Goal: Complete application form

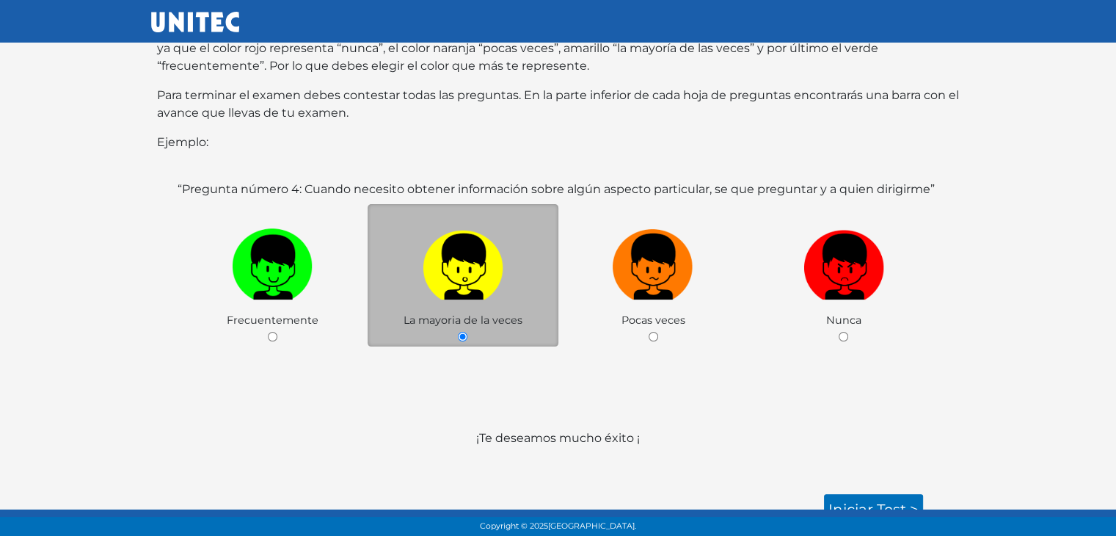
scroll to position [226, 0]
click at [854, 495] on link "Iniciar test >" at bounding box center [873, 509] width 99 height 31
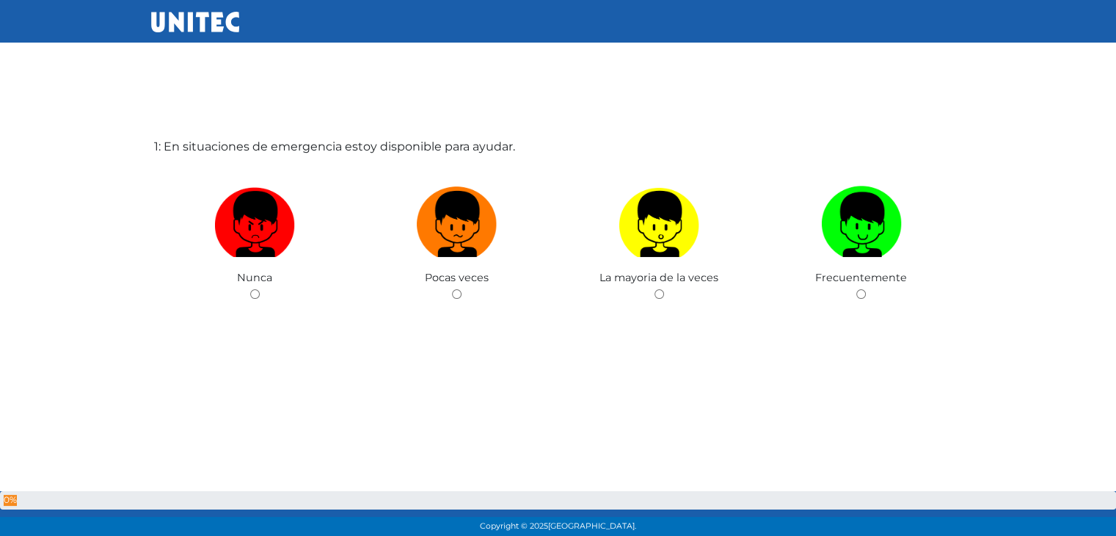
scroll to position [73, 0]
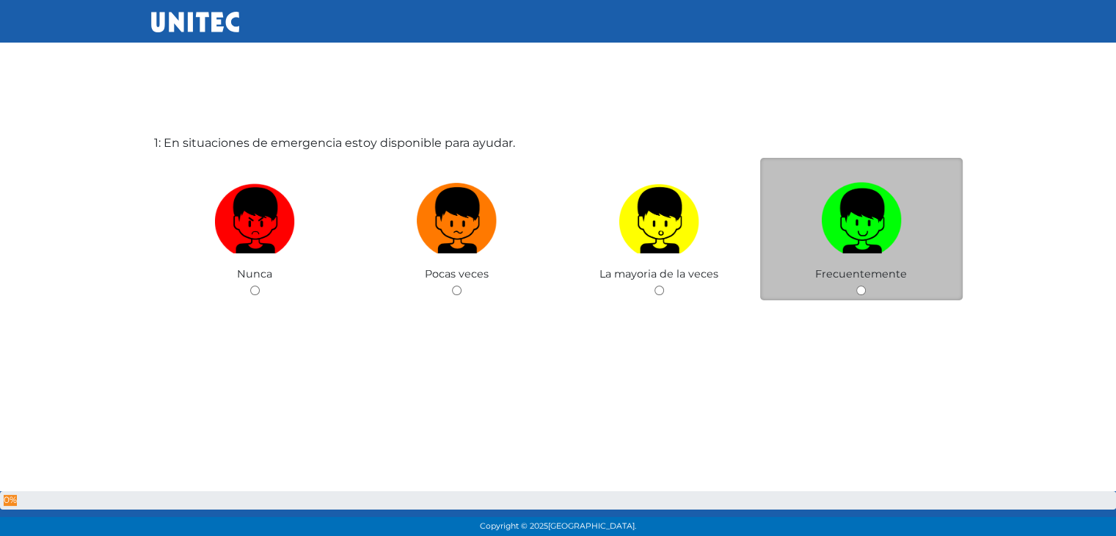
click at [833, 281] on div "Frecuentemente" at bounding box center [861, 229] width 203 height 143
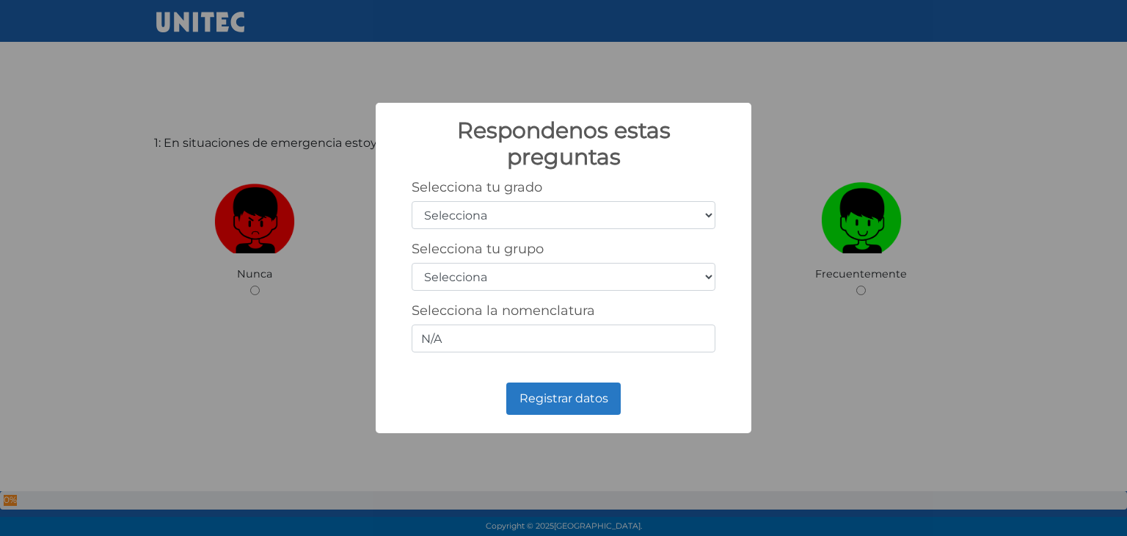
click at [678, 209] on select "Selecciona 1er grado 2do grado 3er grado 4to grado 5to grado 6to grado" at bounding box center [564, 215] width 304 height 28
select select "6"
click at [412, 201] on select "Selecciona 1er grado 2do grado 3er grado 4to grado 5to grado 6to grado" at bounding box center [564, 215] width 304 height 28
drag, startPoint x: 612, startPoint y: 353, endPoint x: 612, endPoint y: 344, distance: 8.8
click at [612, 344] on div "Selecciona tu grado Selecciona 1er grado 2do grado 3er grado 4to grado 5to grad…" at bounding box center [563, 271] width 346 height 185
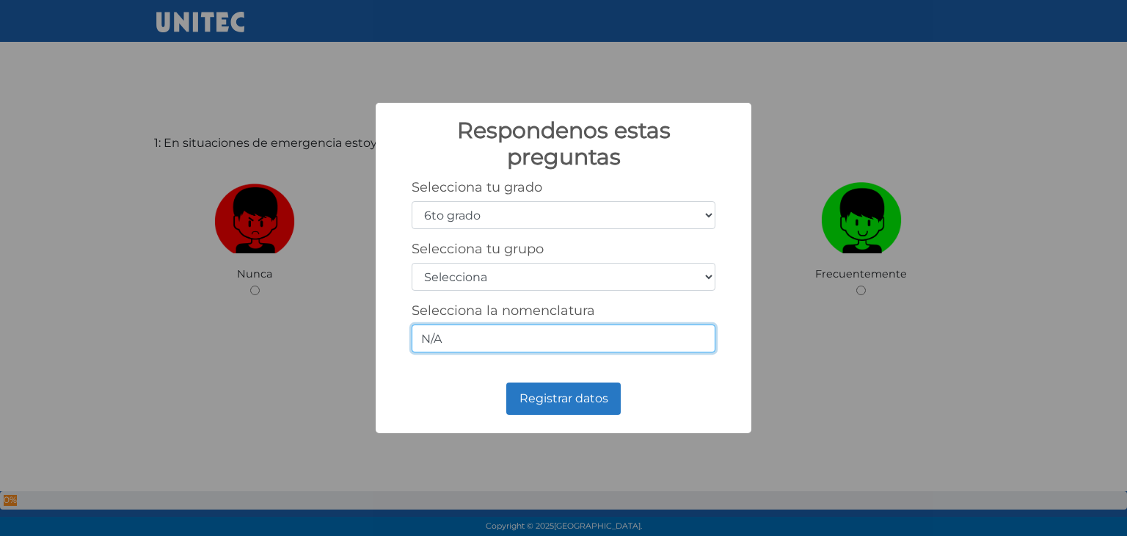
click at [612, 344] on input "N/A" at bounding box center [564, 338] width 304 height 28
type input "N"
type input "1"
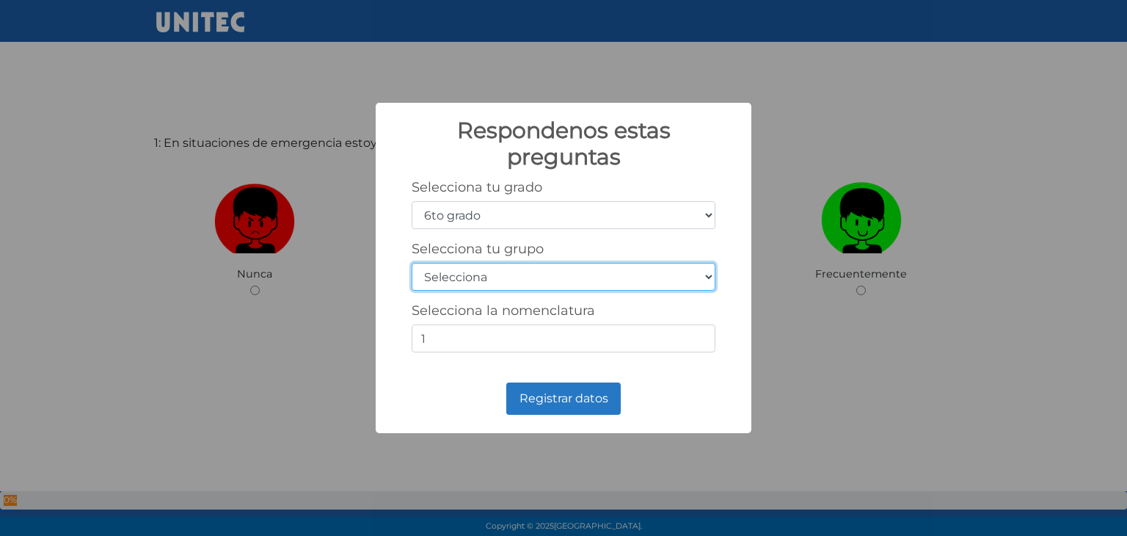
click at [635, 288] on select "Selecciona A B C D E F G H I J K L M N O P Q R S T U V W X Y Z" at bounding box center [564, 277] width 304 height 28
select select "b"
click at [412, 263] on select "Selecciona A B C D E F G H I J K L M N O P Q R S T U V W X Y Z" at bounding box center [564, 277] width 304 height 28
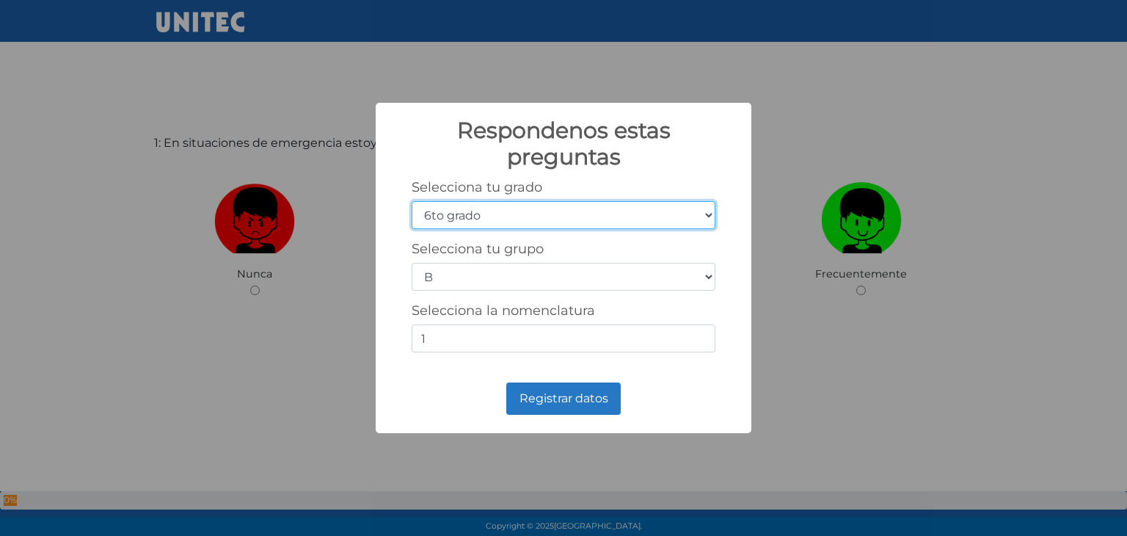
click at [628, 213] on select "Selecciona 1er grado 2do grado 3er grado 4to grado 5to grado 6to grado" at bounding box center [564, 215] width 304 height 28
select select "5"
click at [412, 201] on select "Selecciona 1er grado 2do grado 3er grado 4to grado 5to grado 6to grado" at bounding box center [564, 215] width 304 height 28
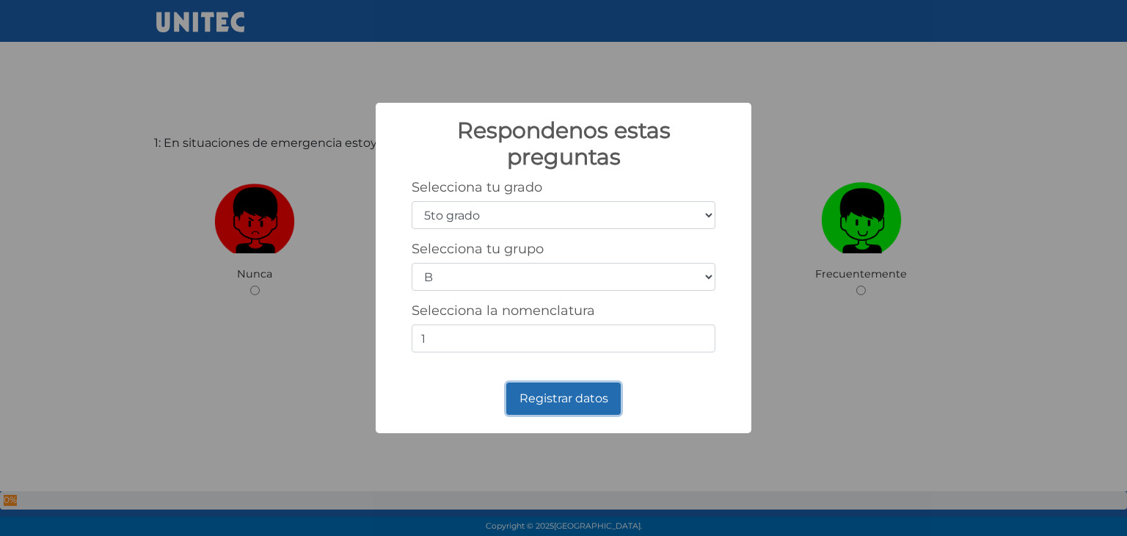
click at [567, 390] on button "Registrar datos" at bounding box center [563, 398] width 115 height 32
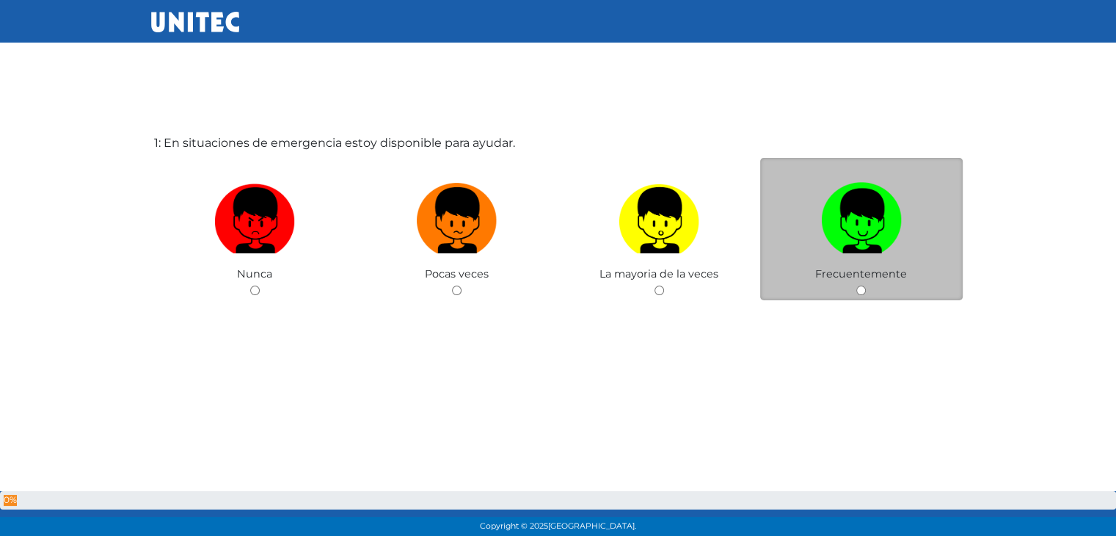
click at [860, 291] on input "radio" at bounding box center [862, 291] width 10 height 10
radio input "true"
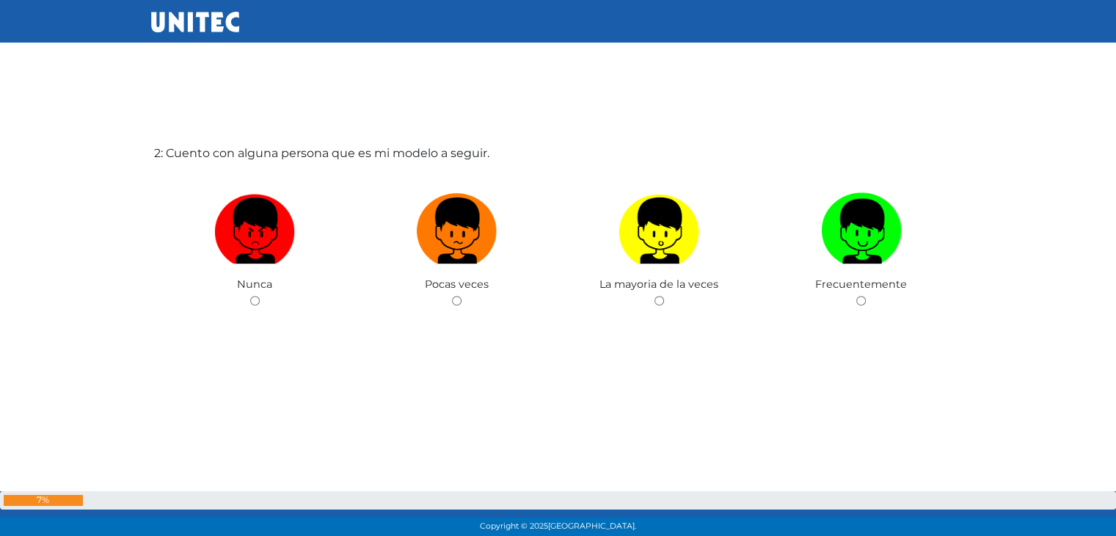
scroll to position [609, 0]
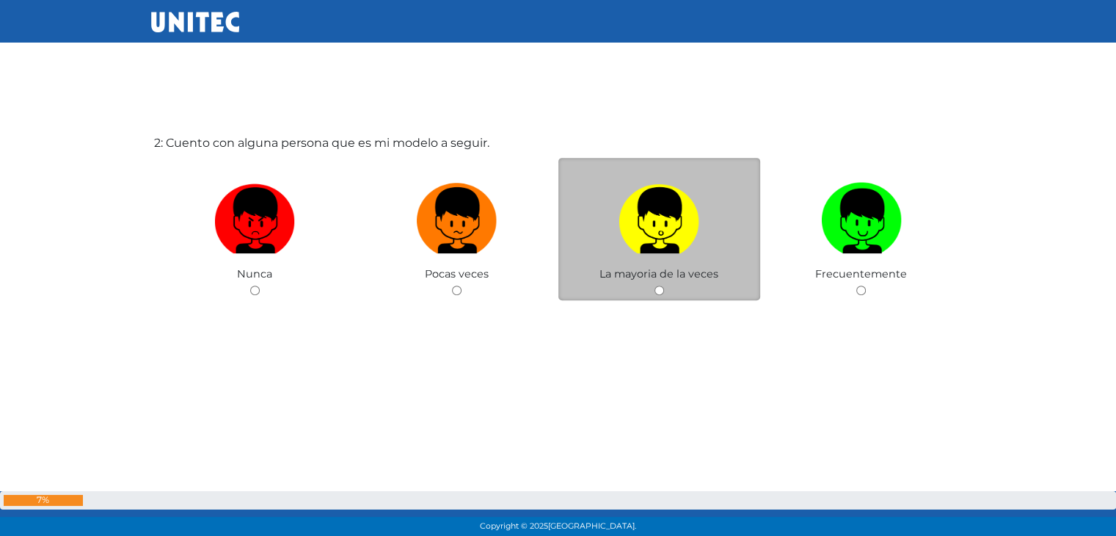
click at [705, 262] on label at bounding box center [660, 221] width 203 height 90
click at [664, 286] on input "radio" at bounding box center [660, 291] width 10 height 10
radio input "true"
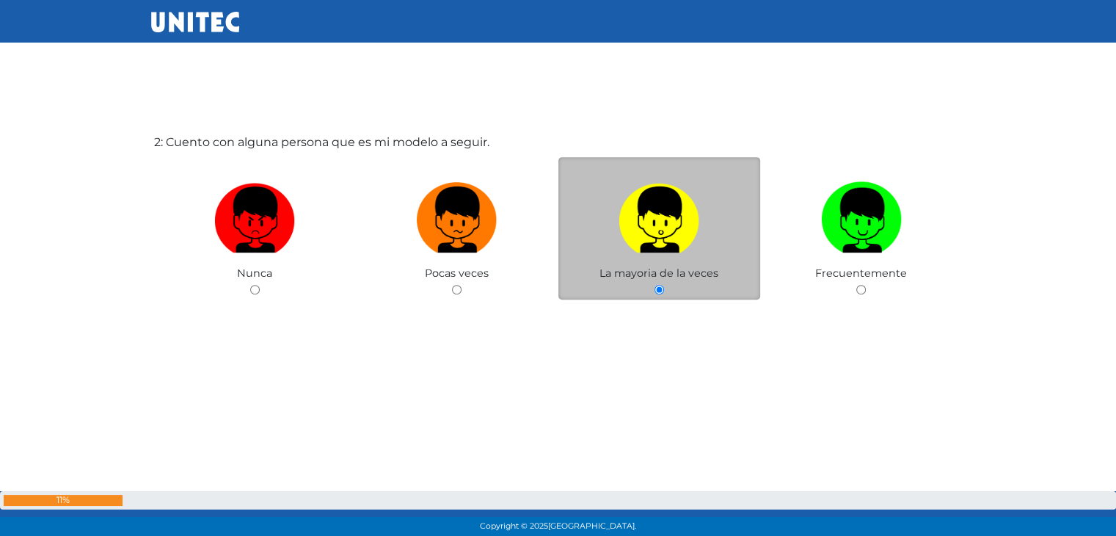
click at [705, 262] on label at bounding box center [660, 220] width 203 height 90
click at [664, 285] on input "radio" at bounding box center [660, 290] width 10 height 10
click at [705, 262] on label at bounding box center [660, 220] width 203 height 90
click at [664, 285] on input "radio" at bounding box center [660, 290] width 10 height 10
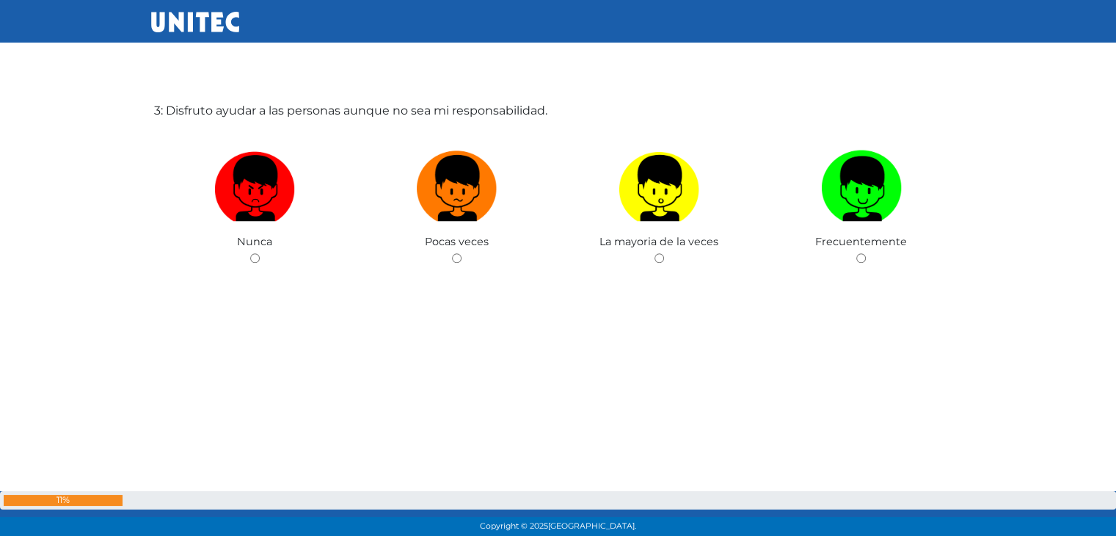
scroll to position [1177, 0]
click at [708, 244] on span "La mayoria de la veces" at bounding box center [659, 241] width 119 height 13
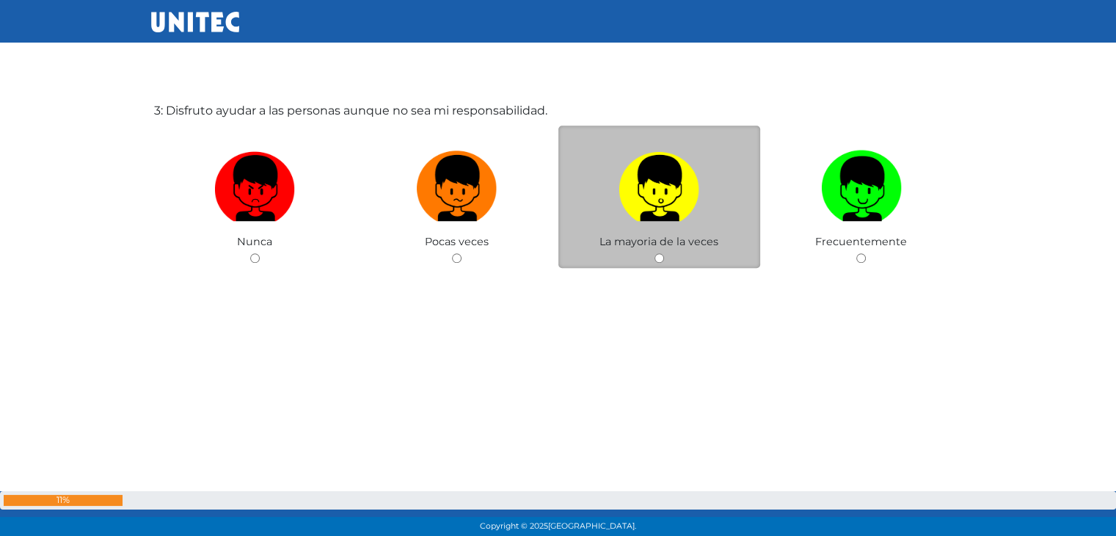
click at [661, 261] on input "radio" at bounding box center [660, 258] width 10 height 10
radio input "true"
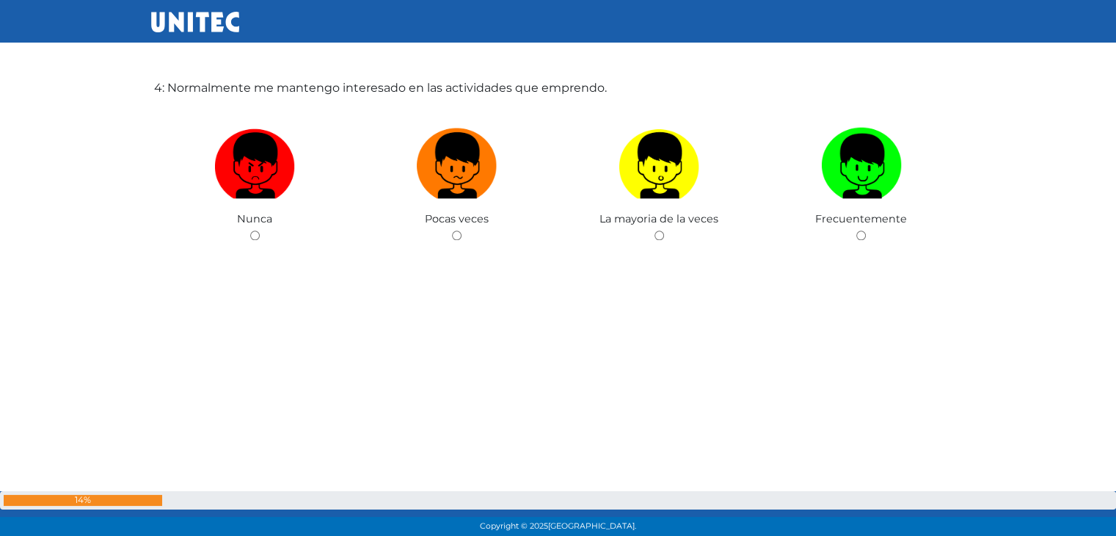
scroll to position [1735, 0]
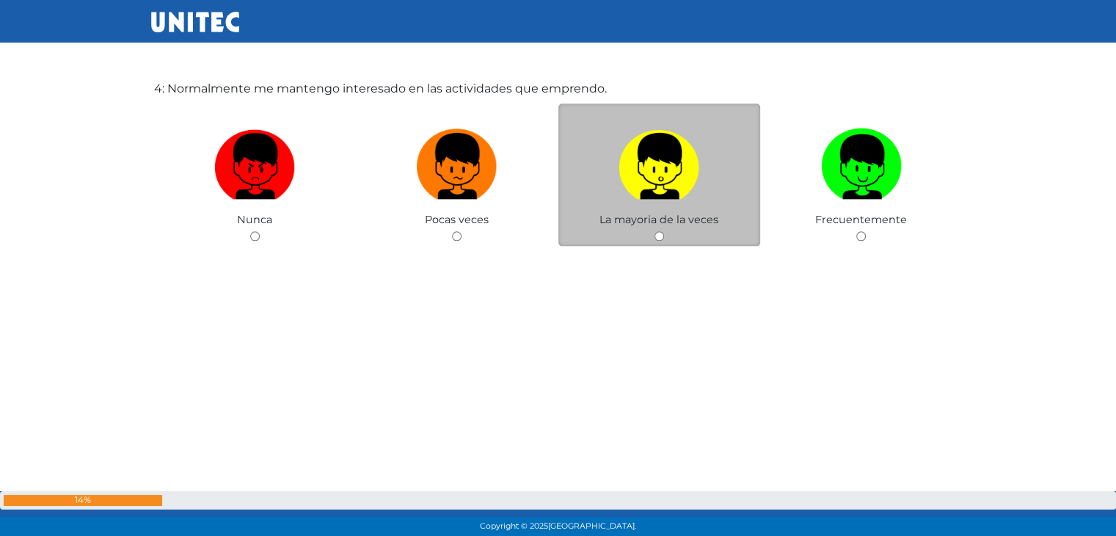
click at [655, 233] on input "radio" at bounding box center [660, 236] width 10 height 10
radio input "true"
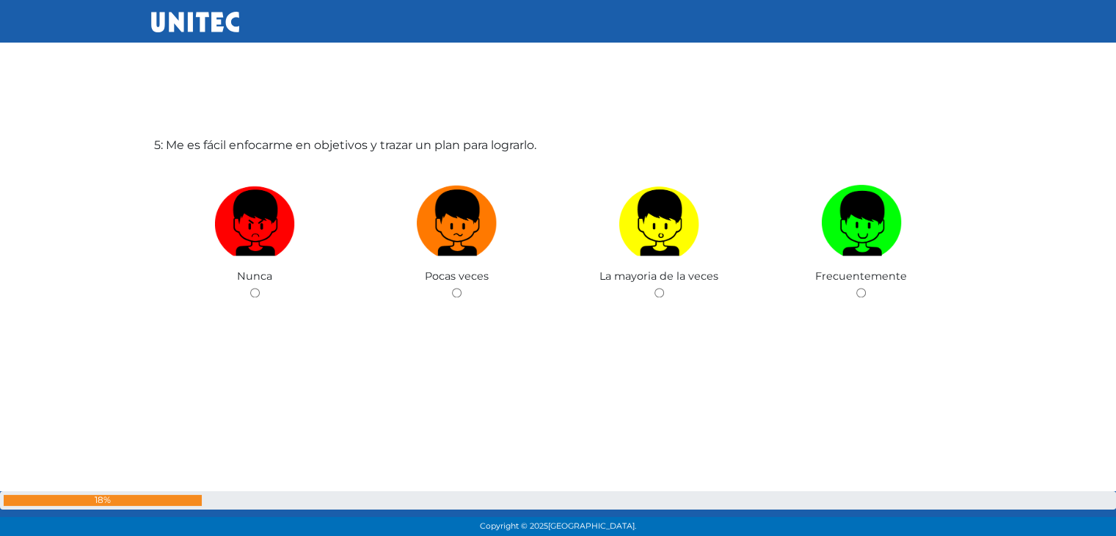
scroll to position [2215, 0]
click at [655, 233] on img at bounding box center [659, 216] width 81 height 77
click at [655, 287] on input "radio" at bounding box center [660, 292] width 10 height 10
radio input "true"
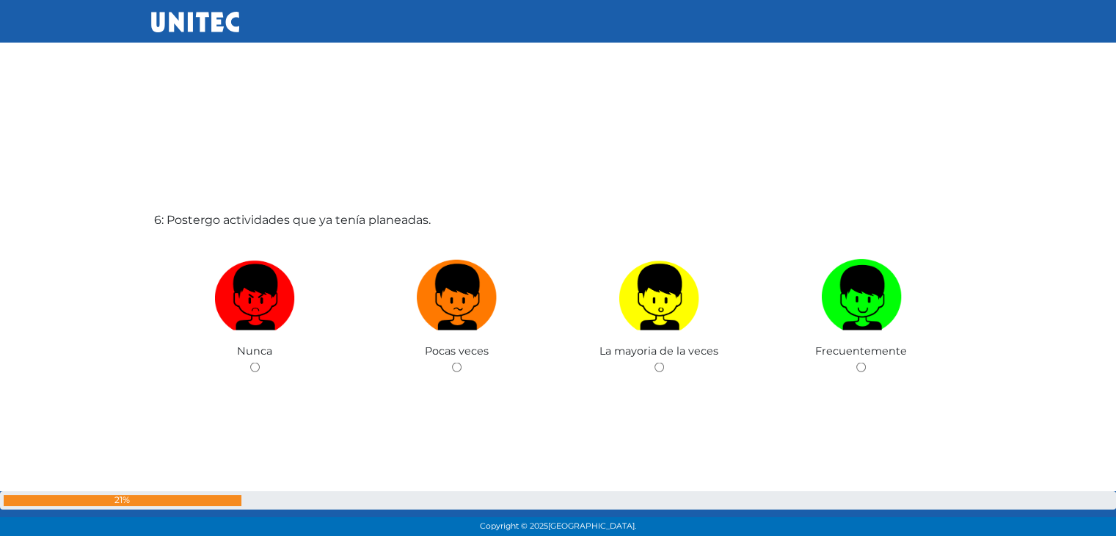
scroll to position [2678, 0]
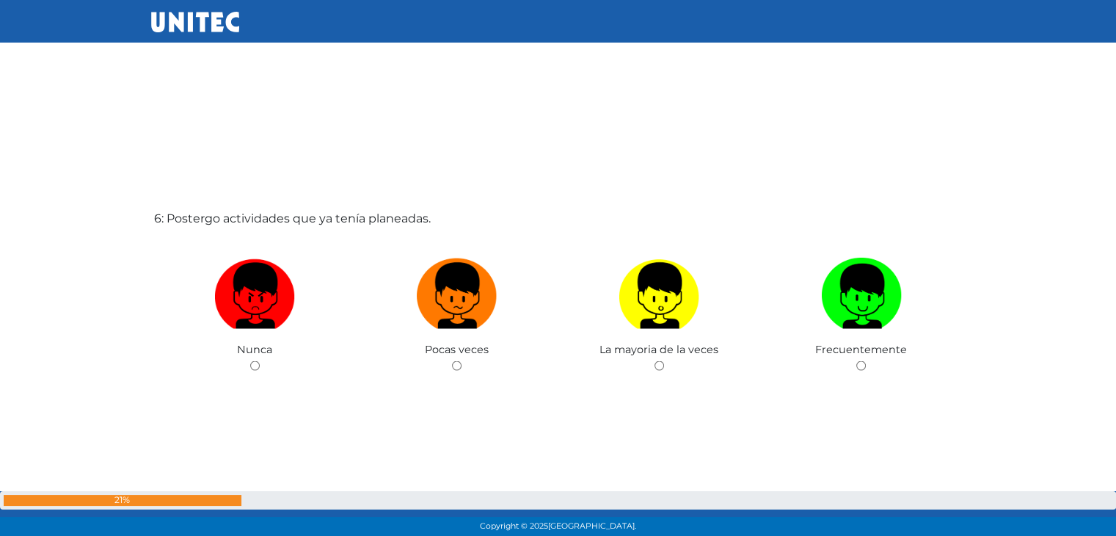
click at [655, 233] on div "La mayoria de la veces" at bounding box center [660, 304] width 203 height 143
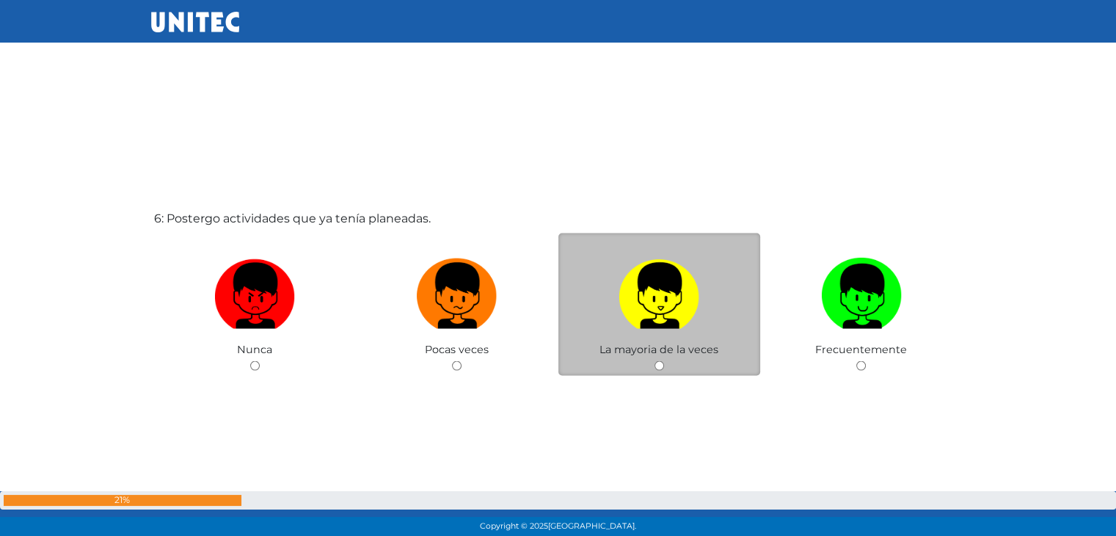
click at [658, 307] on img at bounding box center [659, 290] width 81 height 77
click at [658, 360] on input "radio" at bounding box center [660, 365] width 10 height 10
radio input "true"
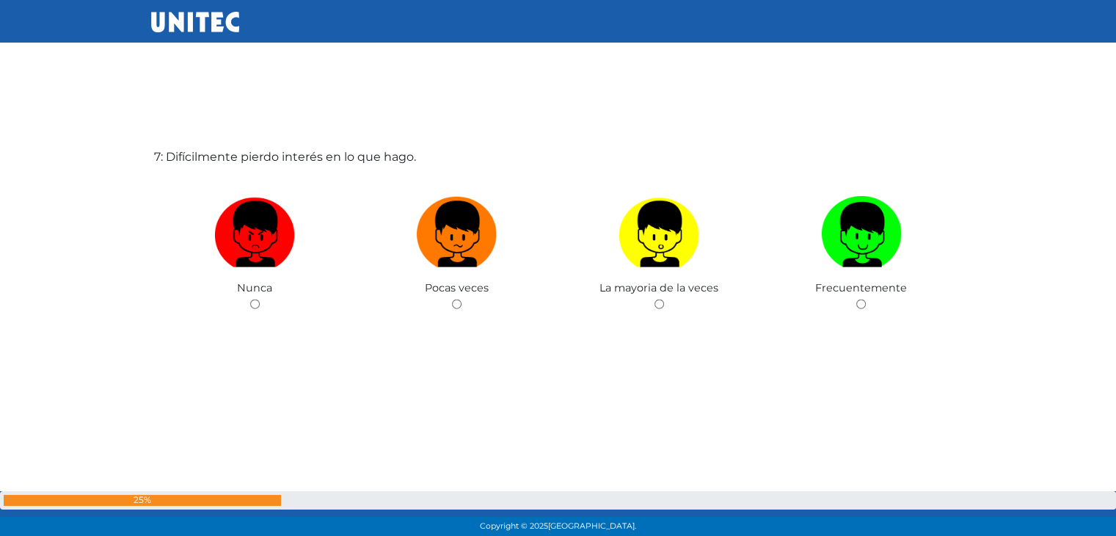
scroll to position [3287, 0]
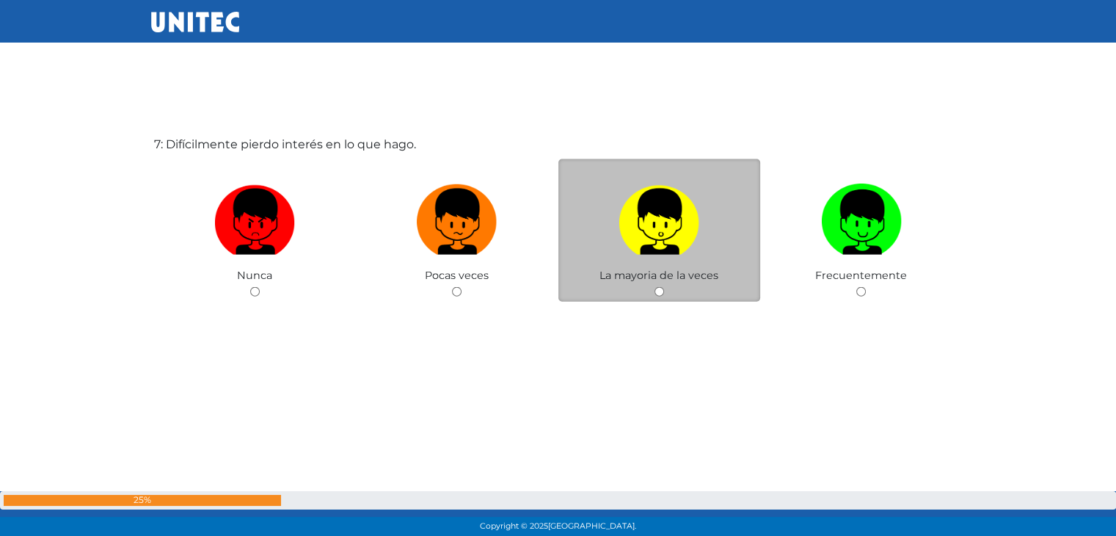
click at [653, 274] on span "La mayoria de la veces" at bounding box center [659, 275] width 119 height 13
click at [658, 282] on div "La mayoria de la veces" at bounding box center [660, 230] width 203 height 143
click at [658, 292] on input "radio" at bounding box center [660, 292] width 10 height 10
radio input "true"
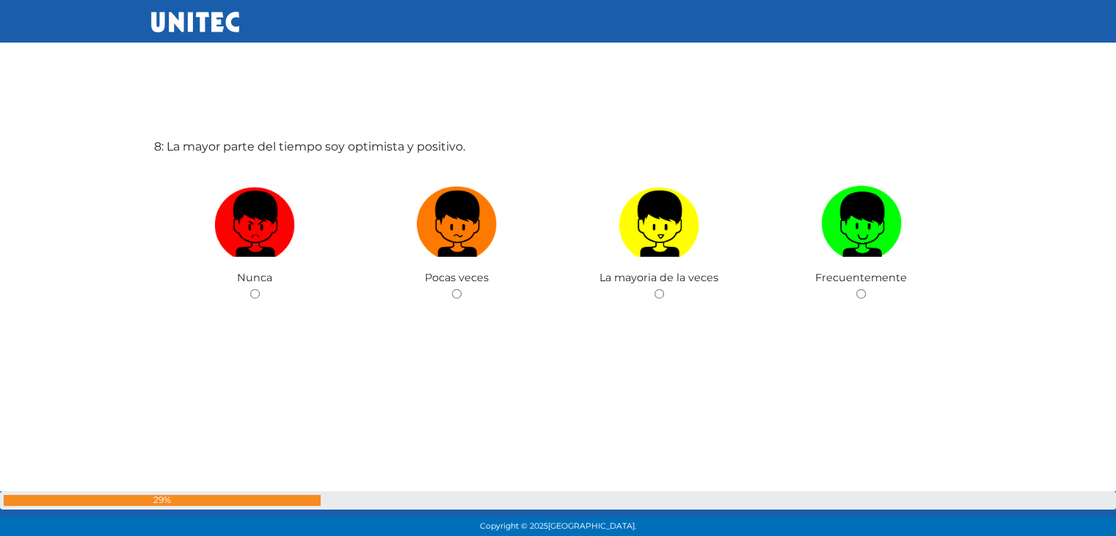
scroll to position [3822, 0]
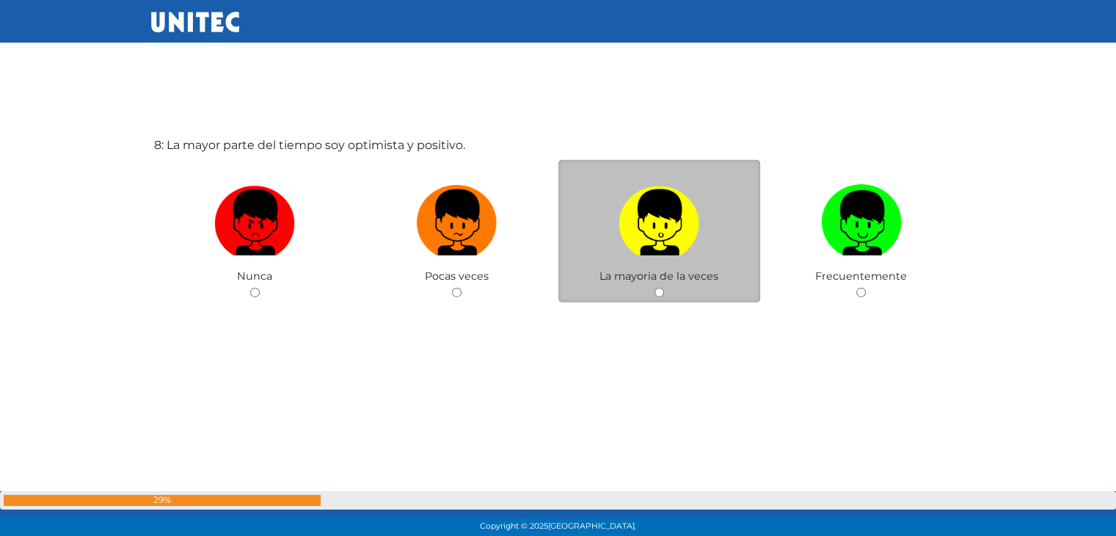
click at [658, 292] on input "radio" at bounding box center [660, 293] width 10 height 10
radio input "true"
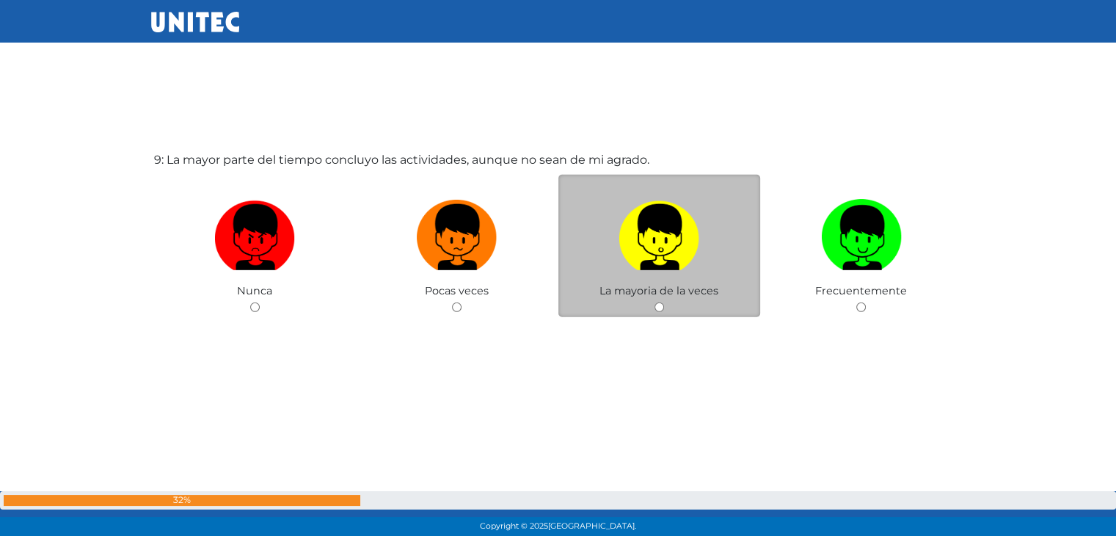
scroll to position [4357, 0]
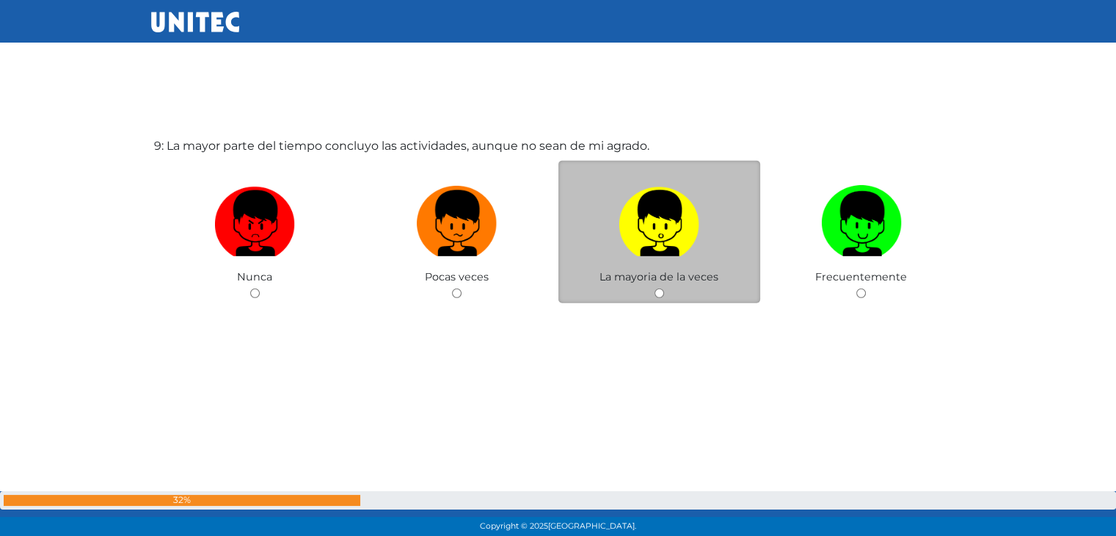
click at [659, 290] on input "radio" at bounding box center [660, 293] width 10 height 10
radio input "true"
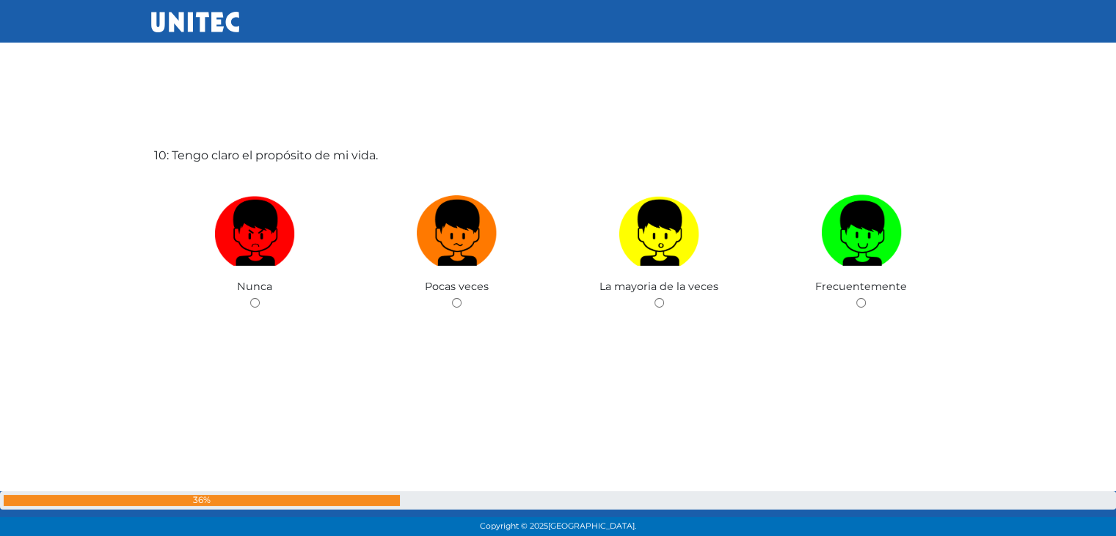
scroll to position [4884, 0]
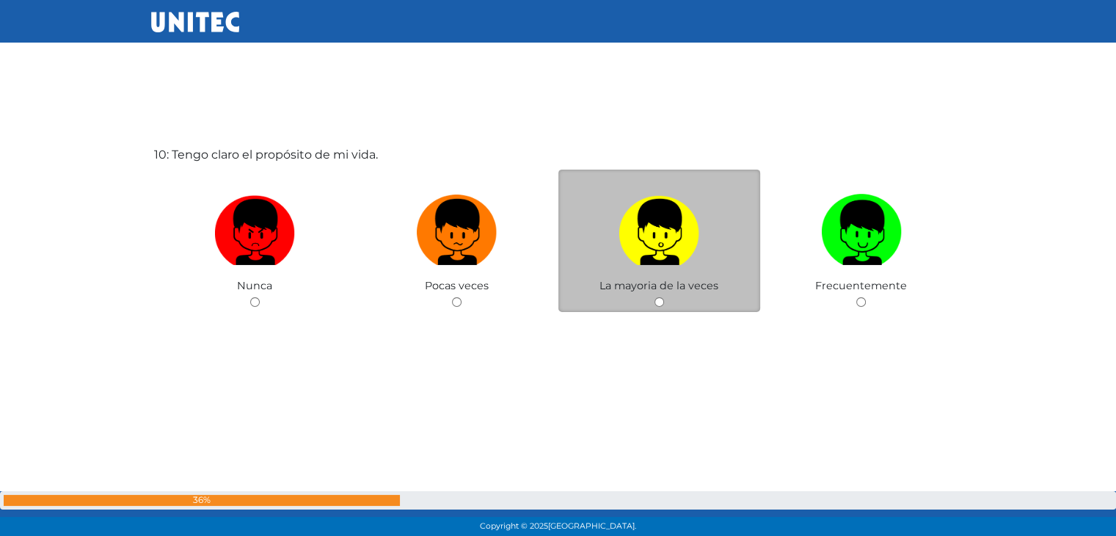
click at [661, 283] on span "La mayoria de la veces" at bounding box center [659, 285] width 119 height 13
click at [666, 298] on div "La mayoria de la veces" at bounding box center [660, 241] width 203 height 143
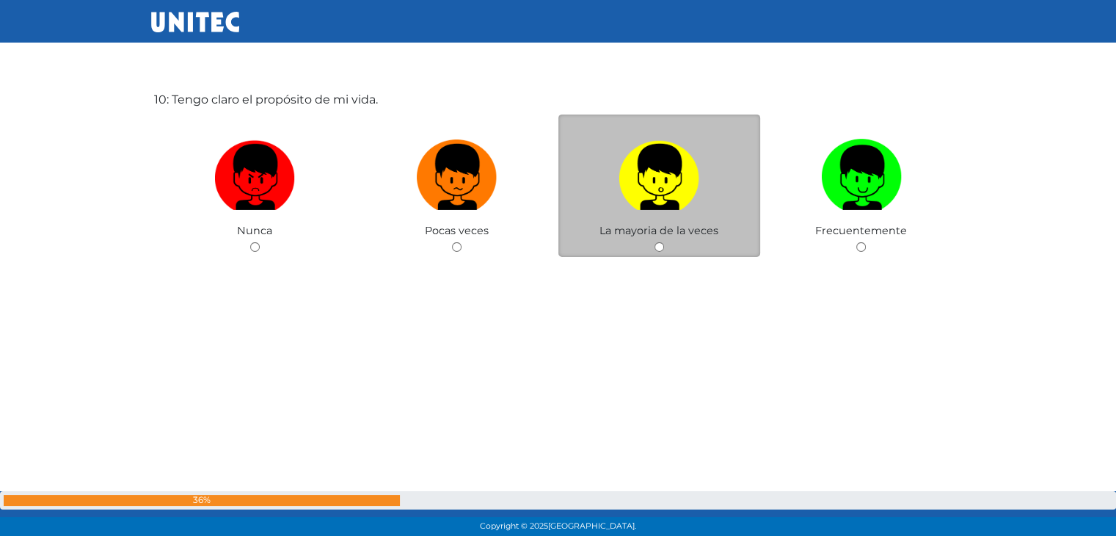
scroll to position [4940, 0]
click at [660, 241] on input "radio" at bounding box center [660, 246] width 10 height 10
radio input "true"
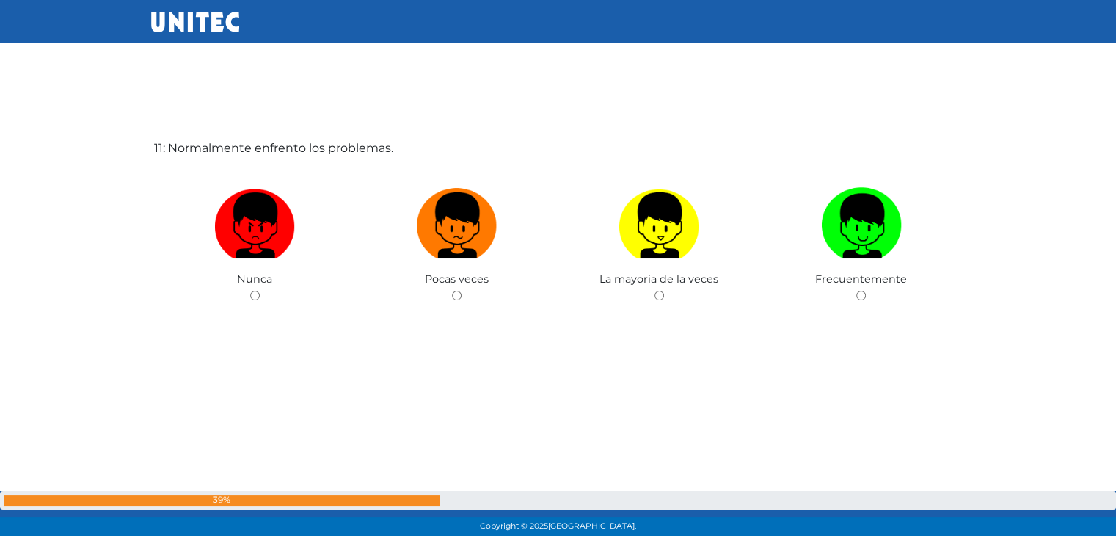
scroll to position [5428, 0]
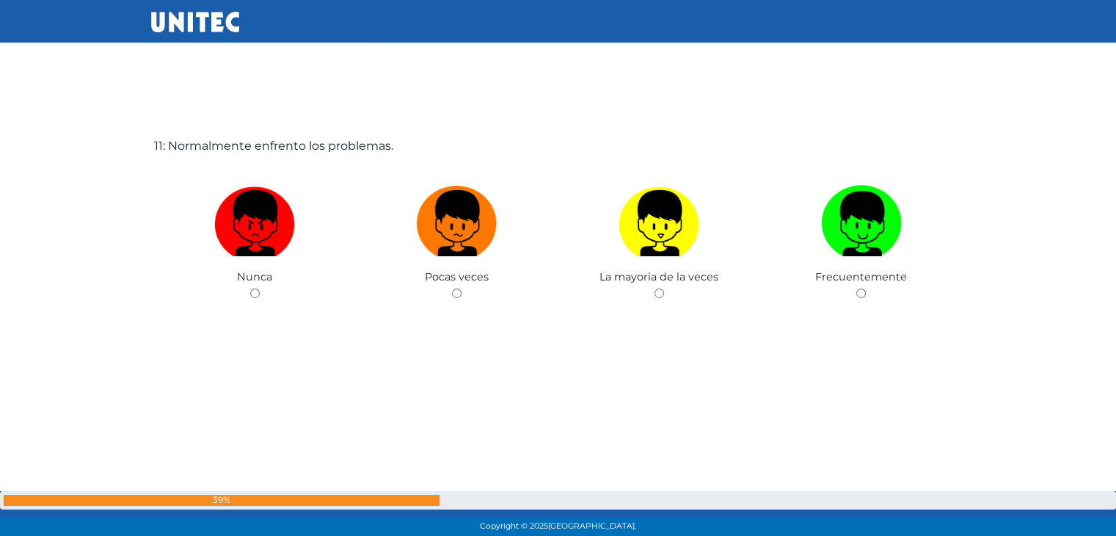
click at [660, 241] on img at bounding box center [659, 218] width 81 height 77
click at [660, 288] on input "radio" at bounding box center [660, 293] width 10 height 10
radio input "true"
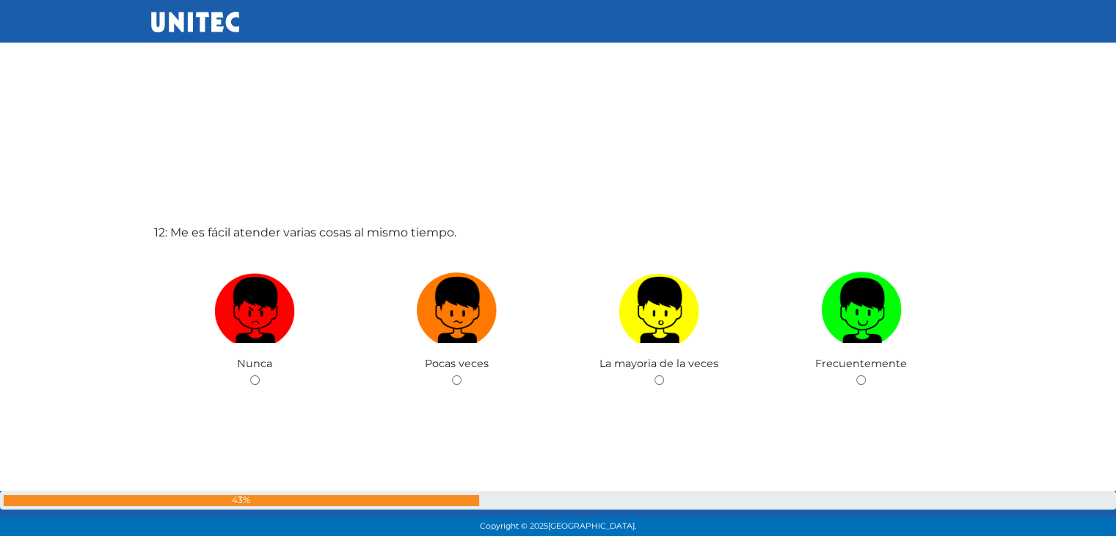
scroll to position [5919, 0]
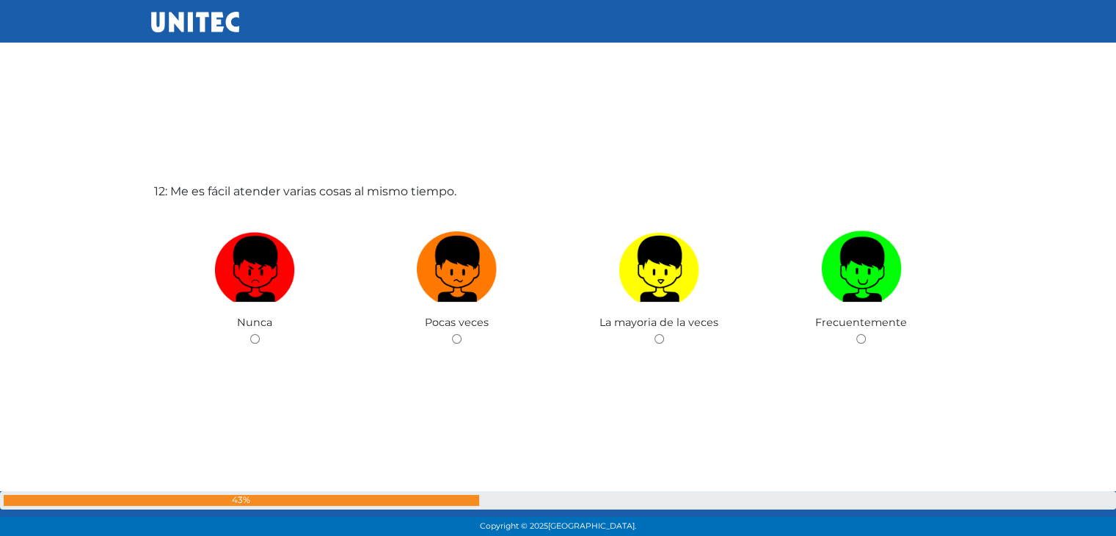
click at [648, 293] on img at bounding box center [659, 263] width 81 height 77
click at [655, 334] on input "radio" at bounding box center [660, 339] width 10 height 10
radio input "true"
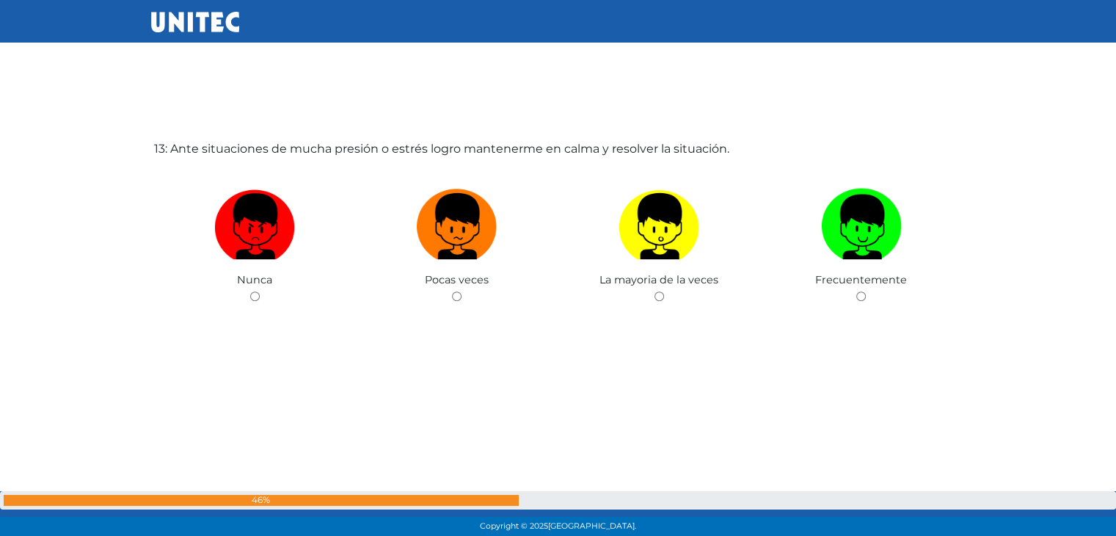
scroll to position [6499, 0]
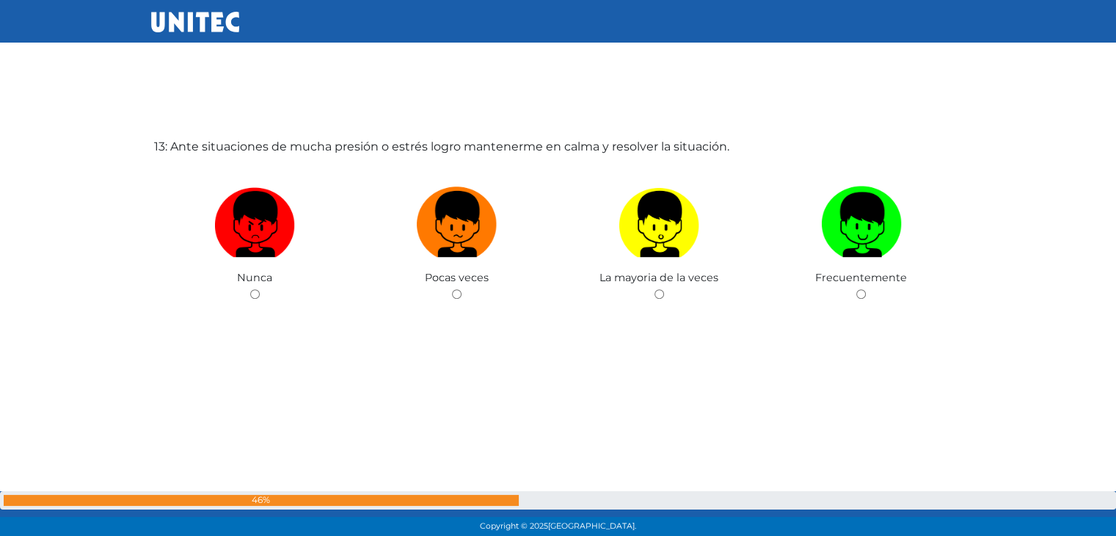
click at [648, 293] on div "La mayoria de la veces" at bounding box center [660, 232] width 203 height 143
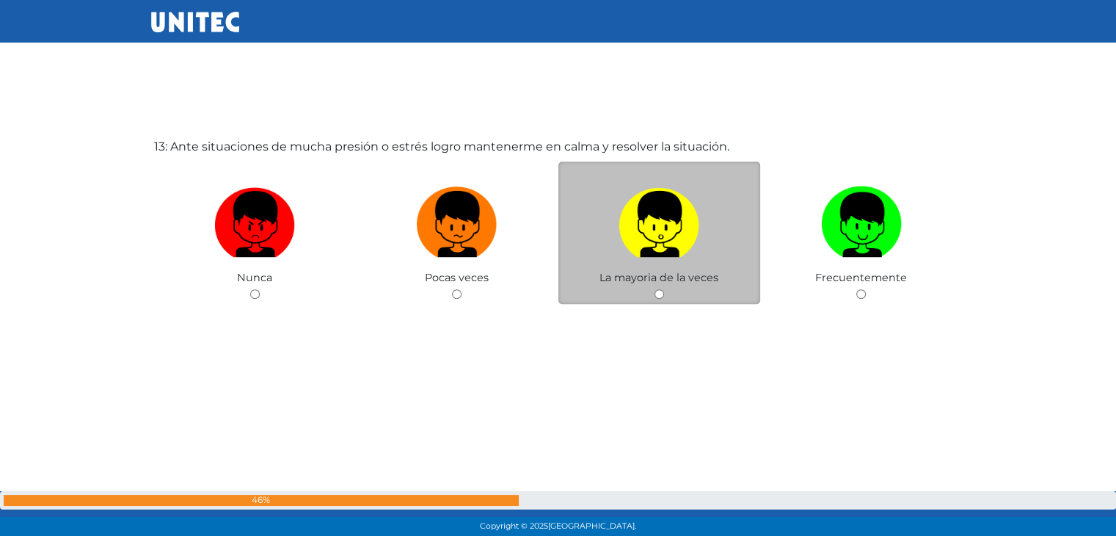
click at [660, 289] on input "radio" at bounding box center [660, 294] width 10 height 10
radio input "true"
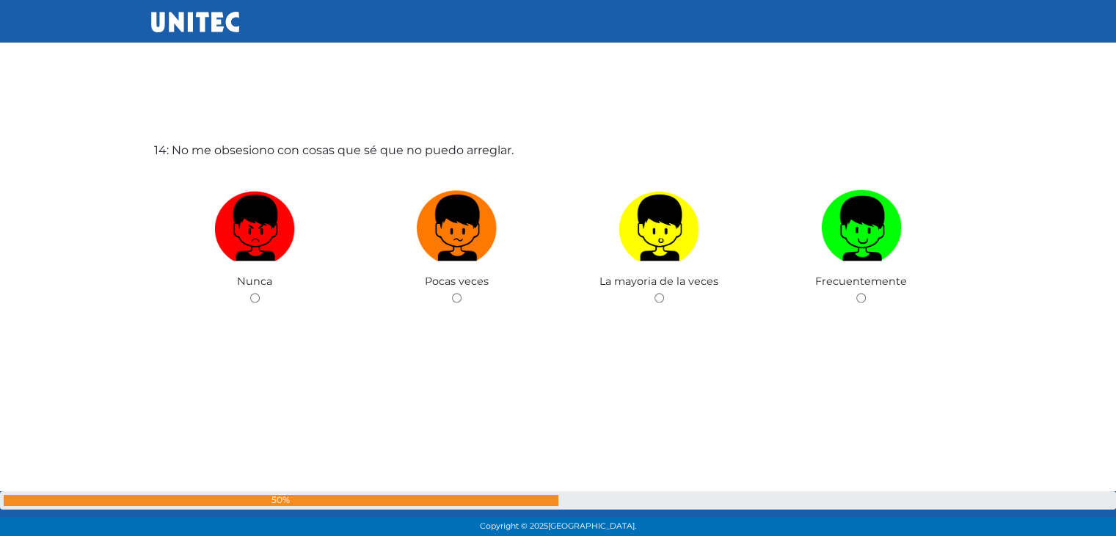
scroll to position [7034, 0]
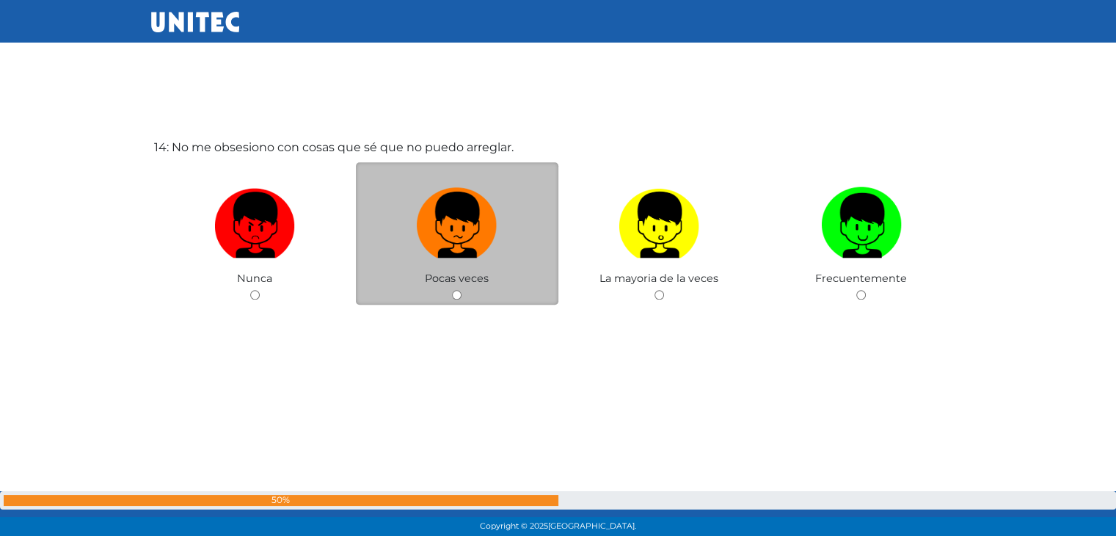
click at [461, 281] on div "Pocas veces" at bounding box center [457, 233] width 203 height 143
click at [455, 292] on input "radio" at bounding box center [457, 295] width 10 height 10
radio input "true"
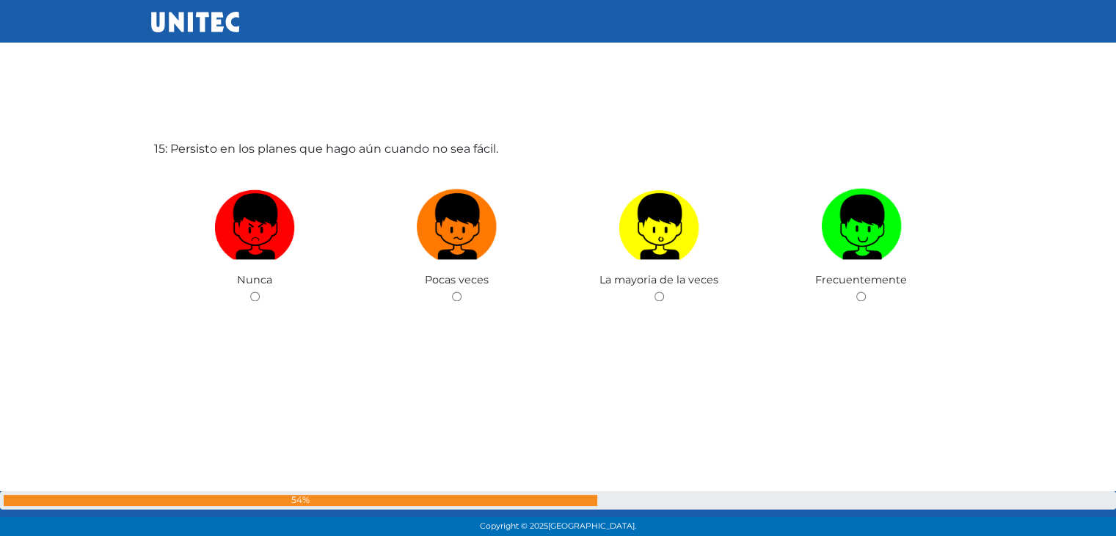
scroll to position [7570, 0]
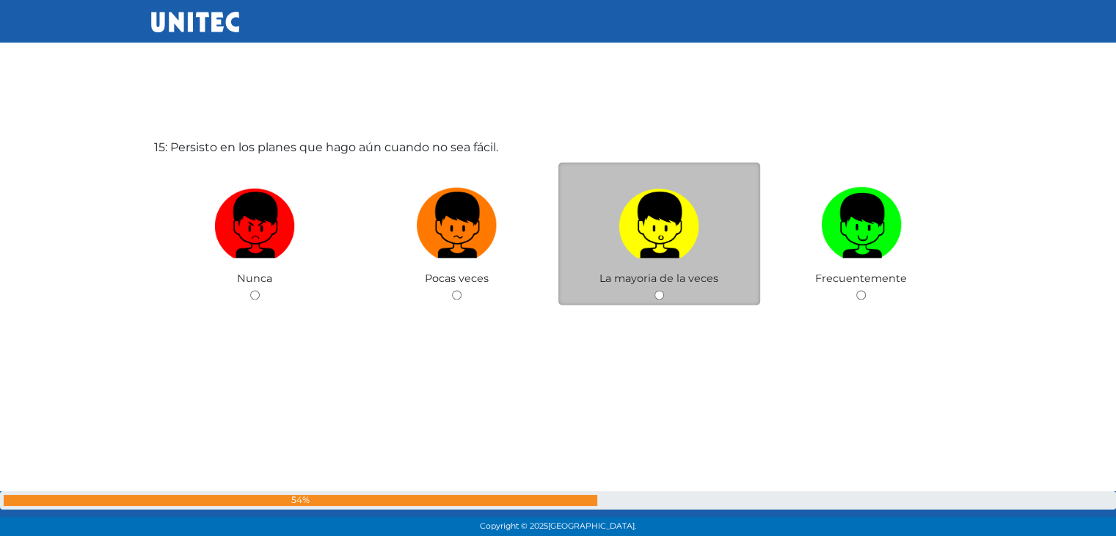
click at [655, 291] on input "radio" at bounding box center [660, 295] width 10 height 10
radio input "true"
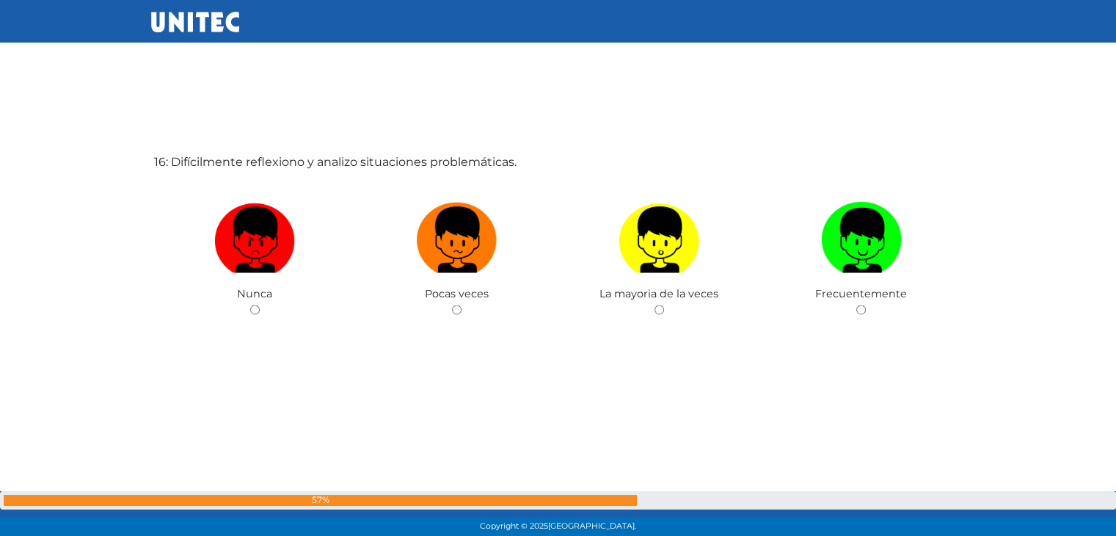
scroll to position [8106, 0]
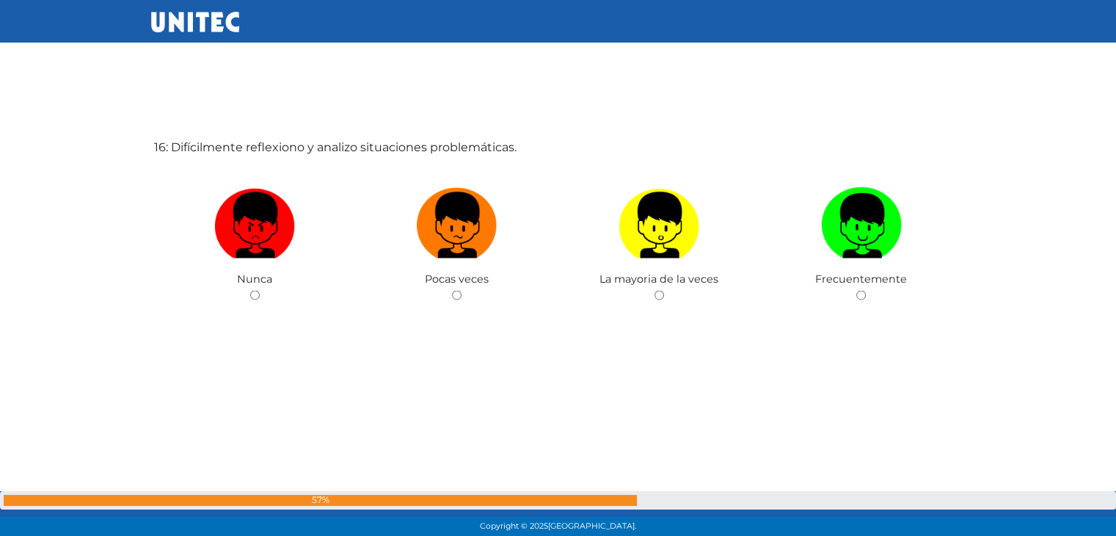
click at [873, 421] on div "16: Difícilmente reflexiono y analizo situaciones problemáticas. [GEOGRAPHIC_DA…" at bounding box center [558, 272] width 815 height 536
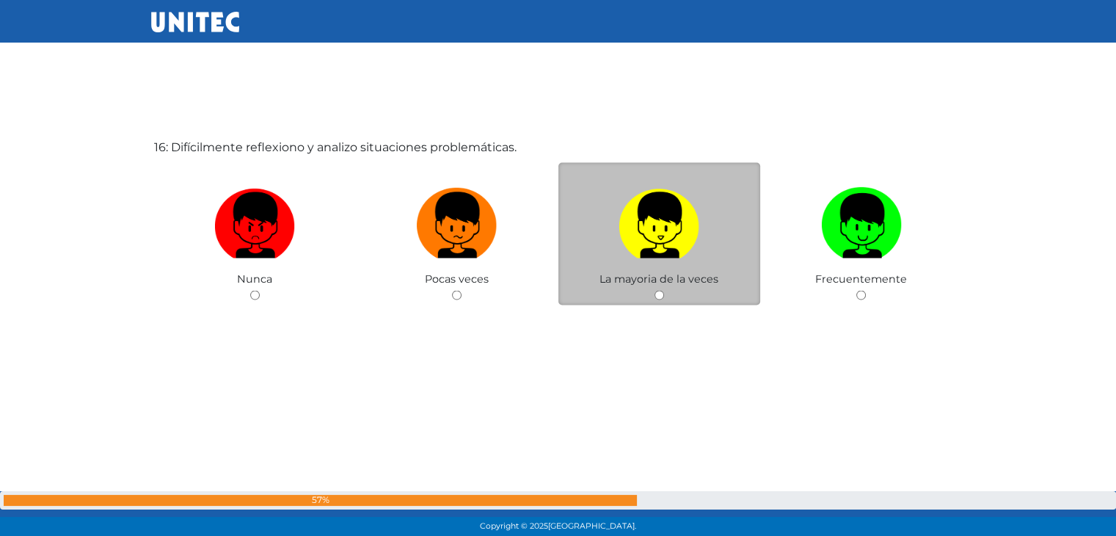
click at [641, 224] on img at bounding box center [659, 219] width 81 height 77
click at [655, 290] on input "radio" at bounding box center [660, 295] width 10 height 10
radio input "true"
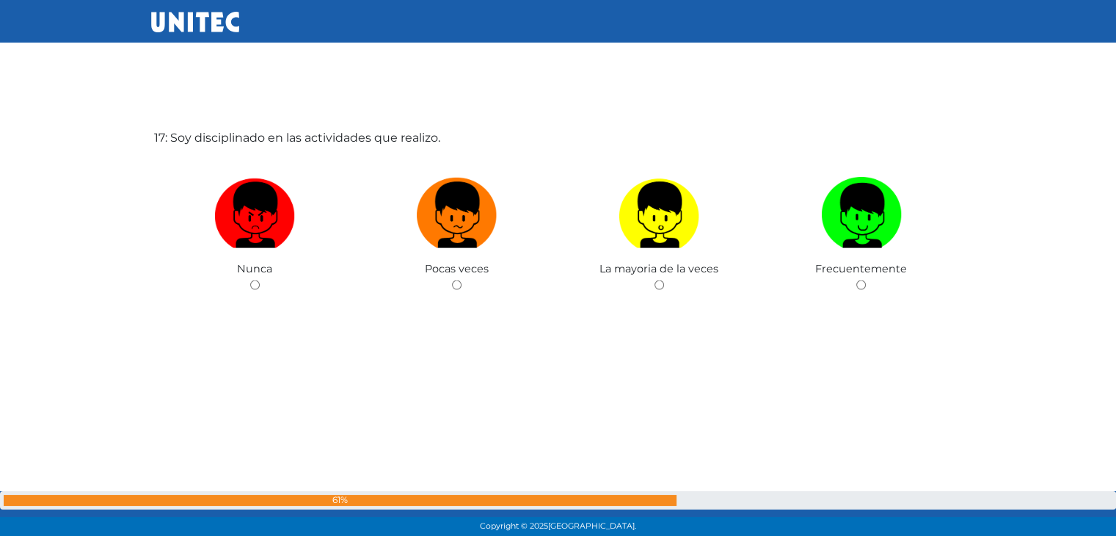
scroll to position [8653, 0]
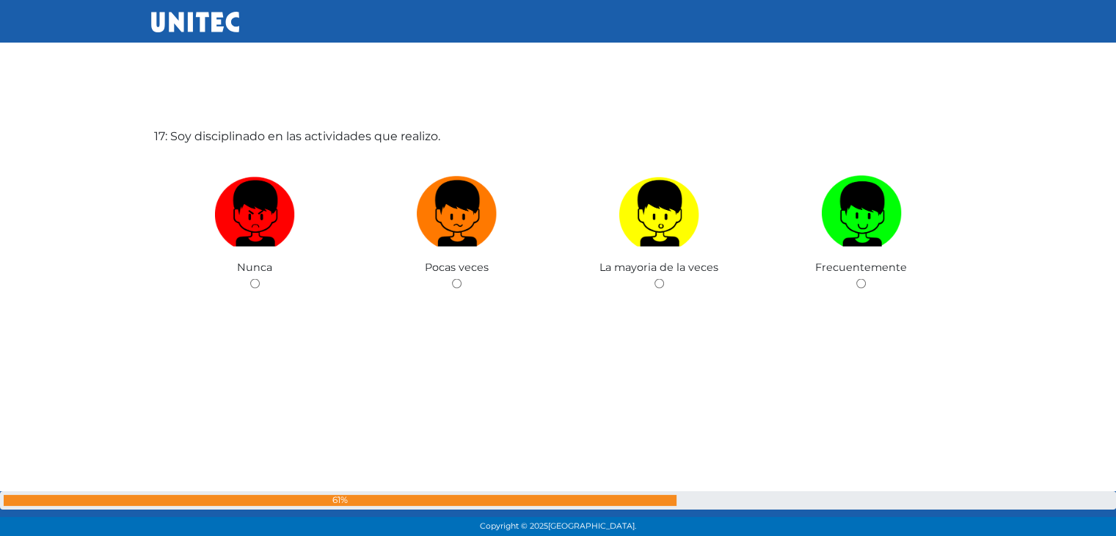
click at [791, 321] on div "17: Soy disciplinado en las actividades que realizo. [GEOGRAPHIC_DATA] Pocas ve…" at bounding box center [558, 261] width 815 height 536
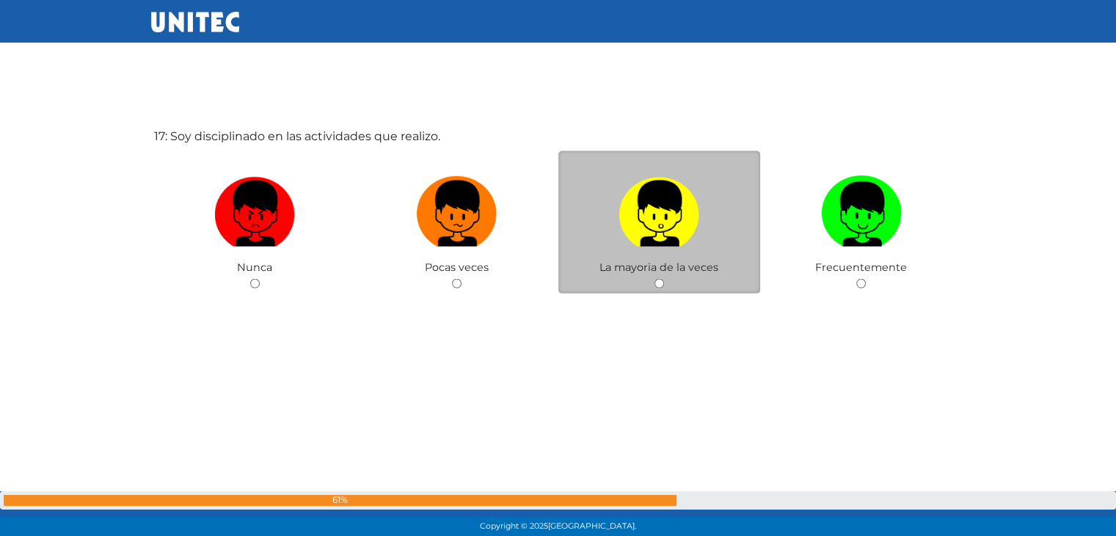
click at [661, 282] on input "radio" at bounding box center [660, 284] width 10 height 10
radio input "true"
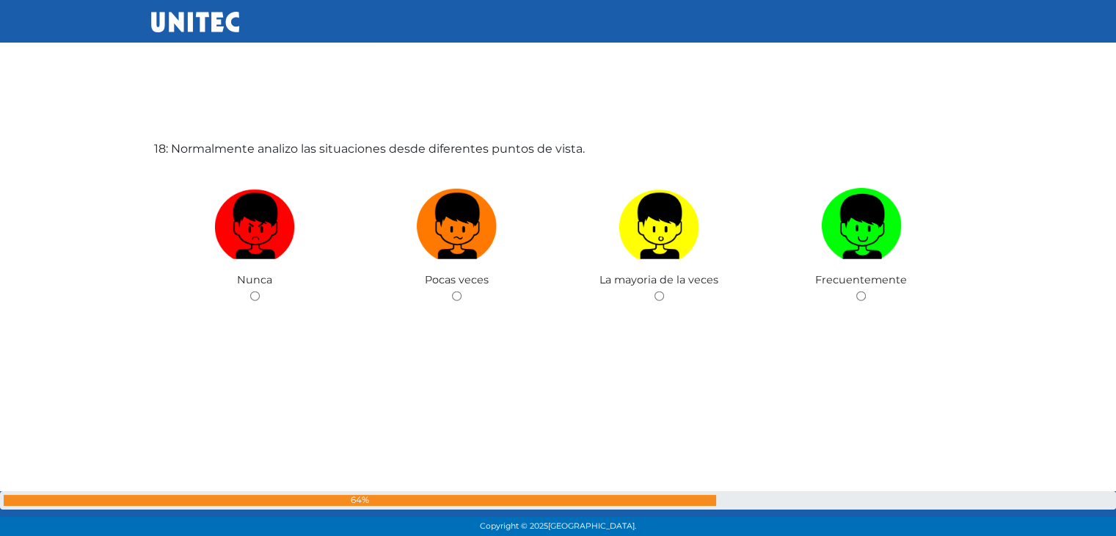
scroll to position [9177, 0]
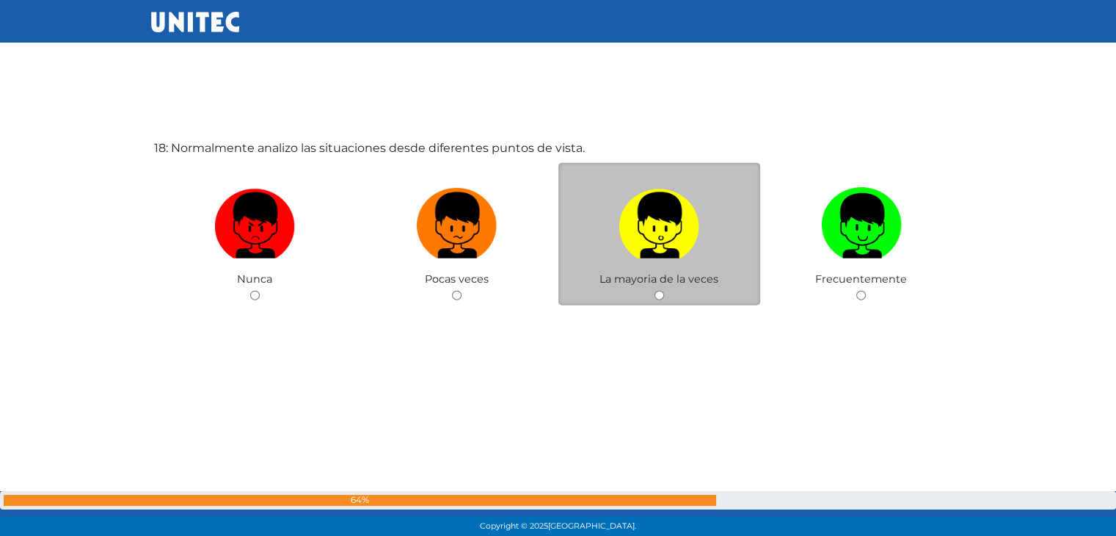
click at [658, 291] on input "radio" at bounding box center [660, 296] width 10 height 10
radio input "true"
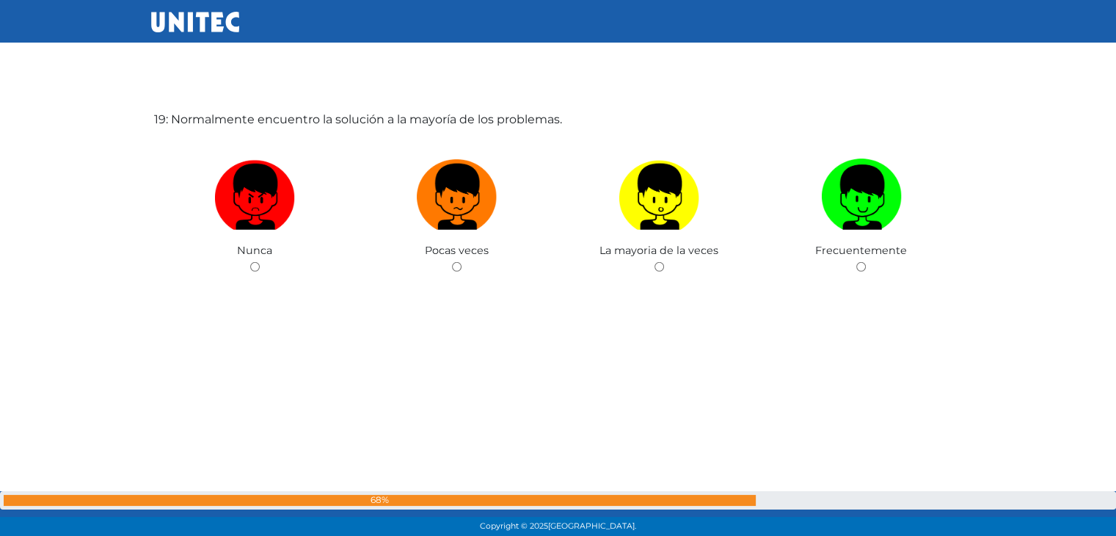
scroll to position [9762, 0]
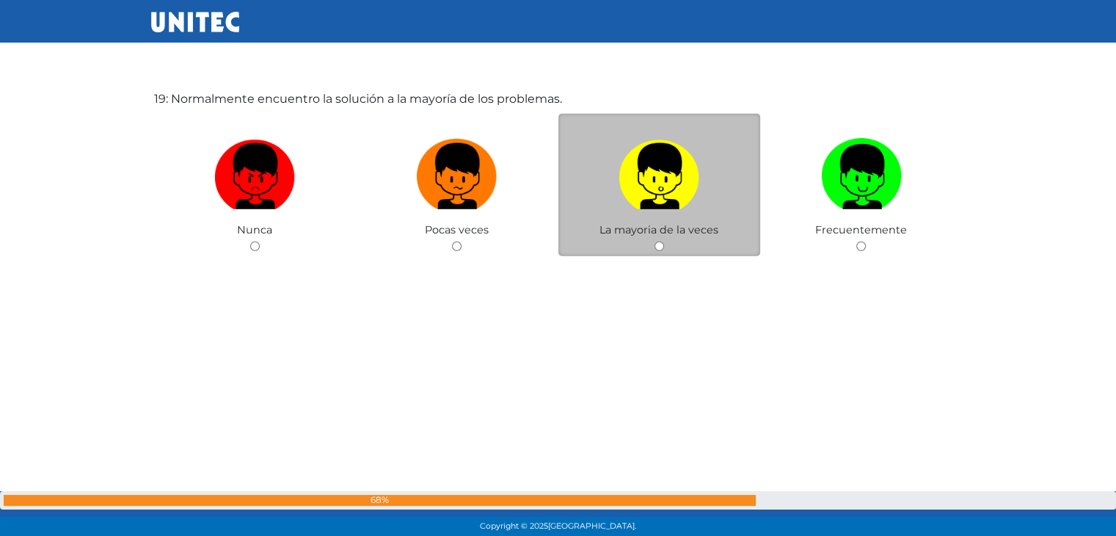
click at [658, 235] on div "La mayoria de la veces" at bounding box center [660, 185] width 203 height 143
click at [658, 241] on input "radio" at bounding box center [660, 246] width 10 height 10
radio input "true"
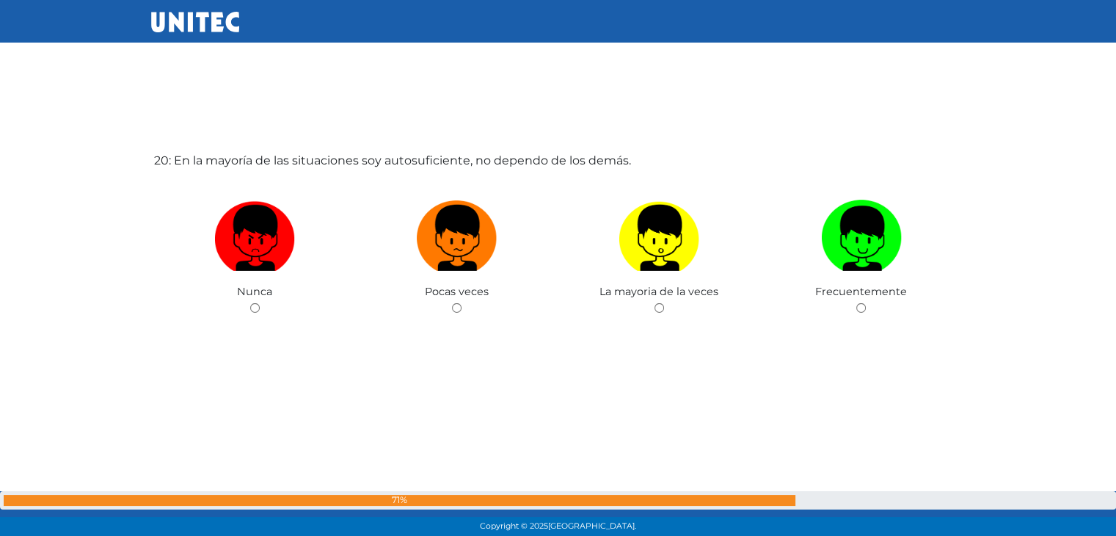
scroll to position [10248, 0]
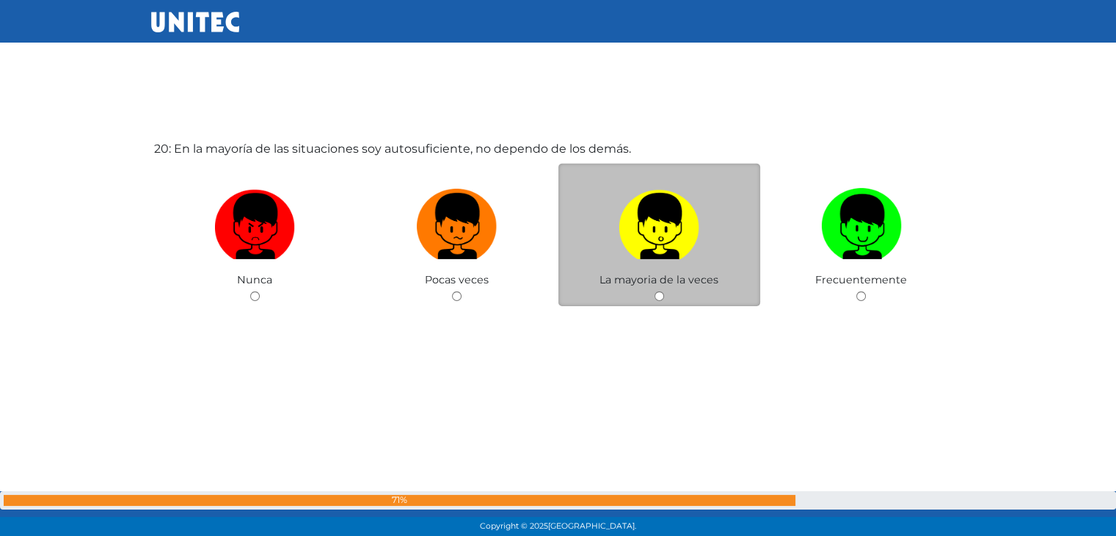
click at [660, 291] on input "radio" at bounding box center [660, 296] width 10 height 10
radio input "true"
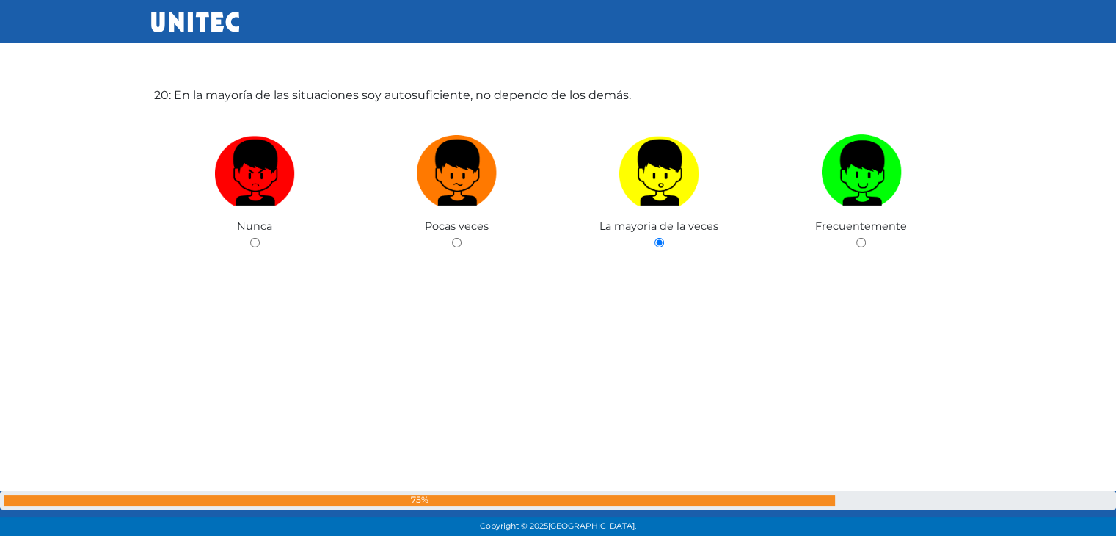
scroll to position [10305, 0]
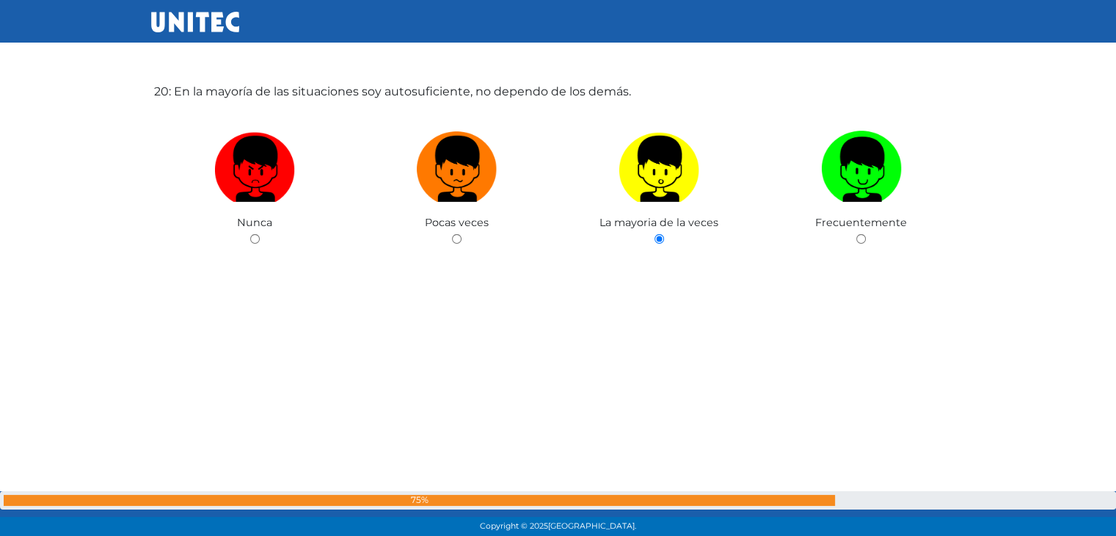
click at [855, 350] on div "20: En la mayoría de las situaciones soy autosuficiente, no dependo de los demá…" at bounding box center [558, 217] width 815 height 536
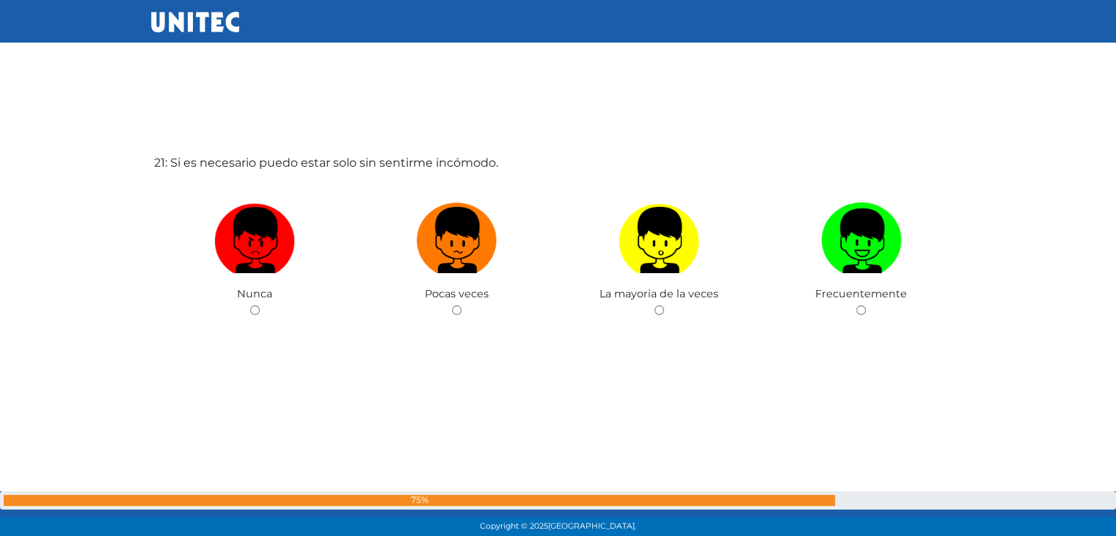
scroll to position [10782, 0]
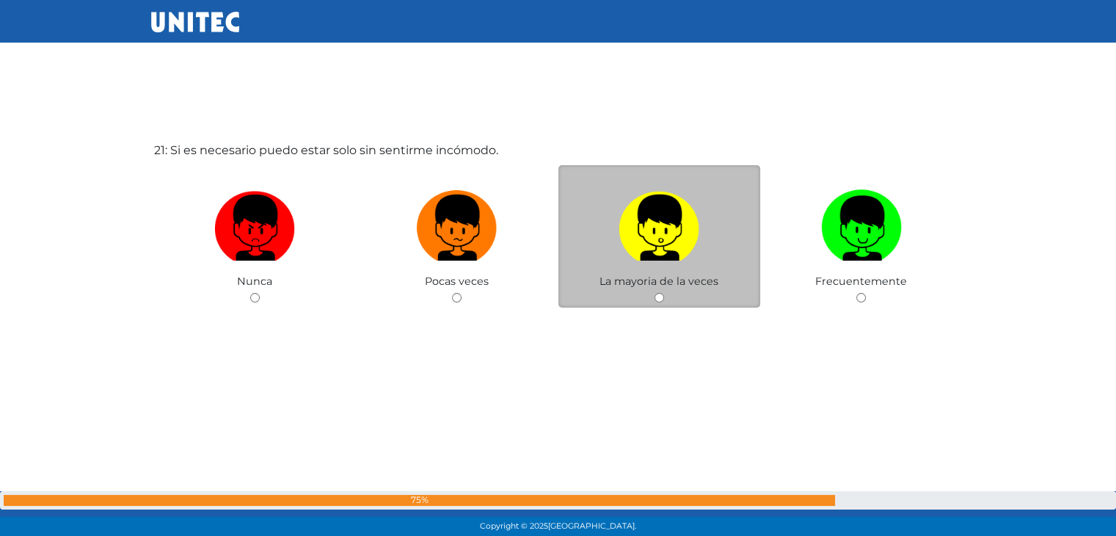
click at [655, 295] on input "radio" at bounding box center [660, 298] width 10 height 10
radio input "true"
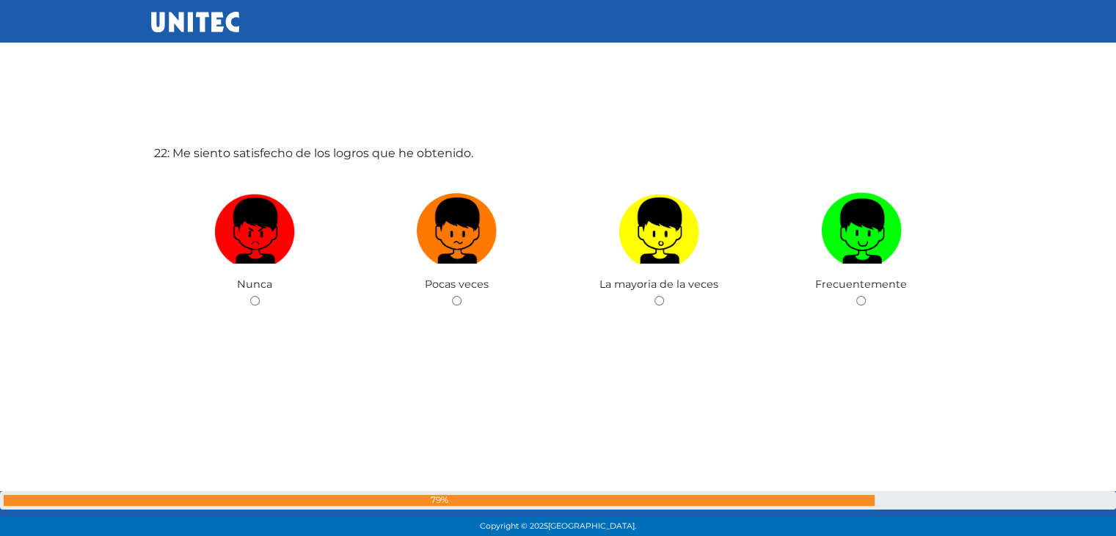
scroll to position [11319, 0]
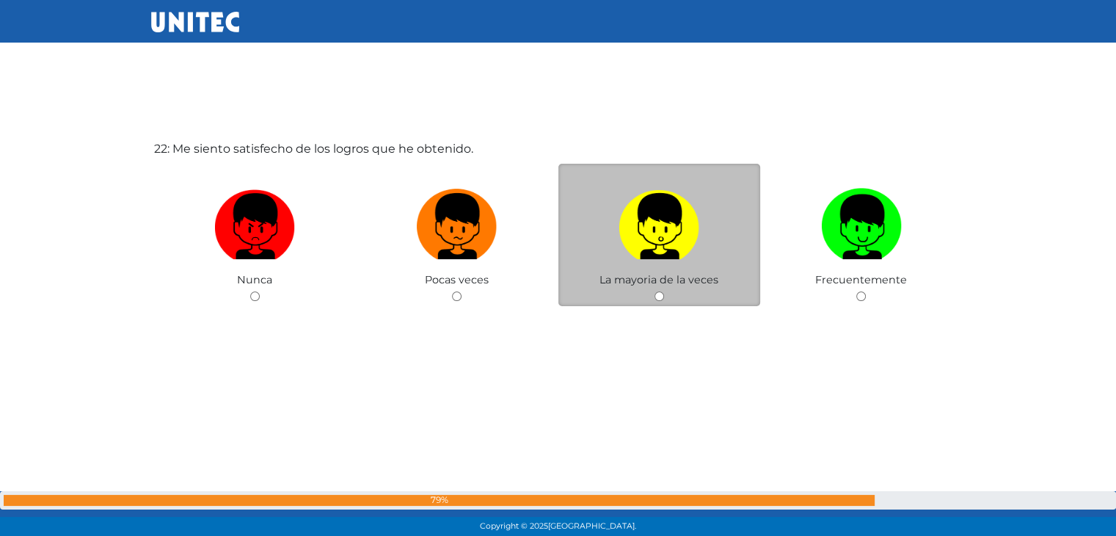
click at [653, 280] on div "La mayoria de la veces" at bounding box center [660, 235] width 203 height 143
click at [656, 291] on input "radio" at bounding box center [660, 296] width 10 height 10
radio input "true"
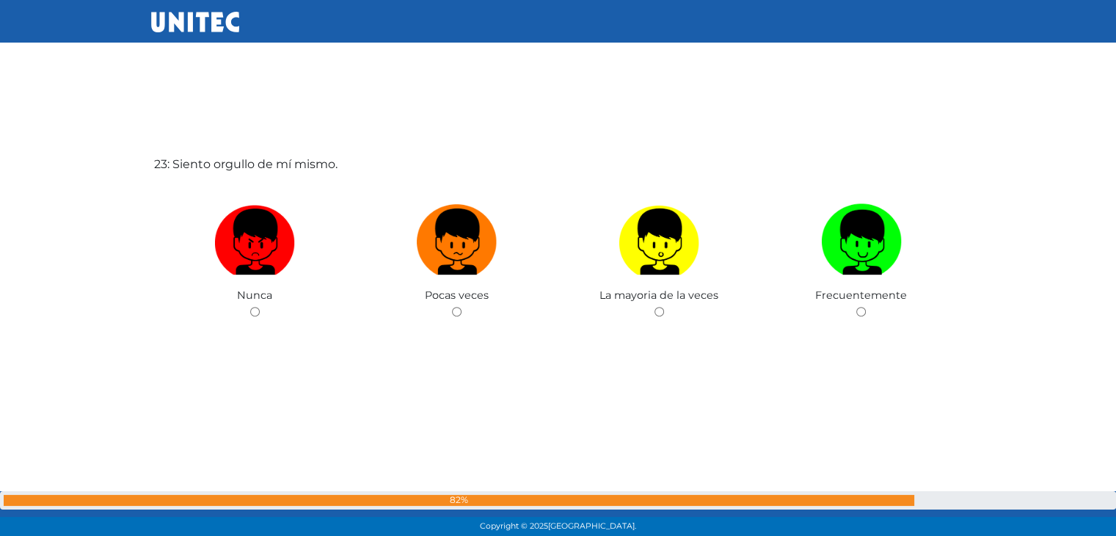
scroll to position [11841, 0]
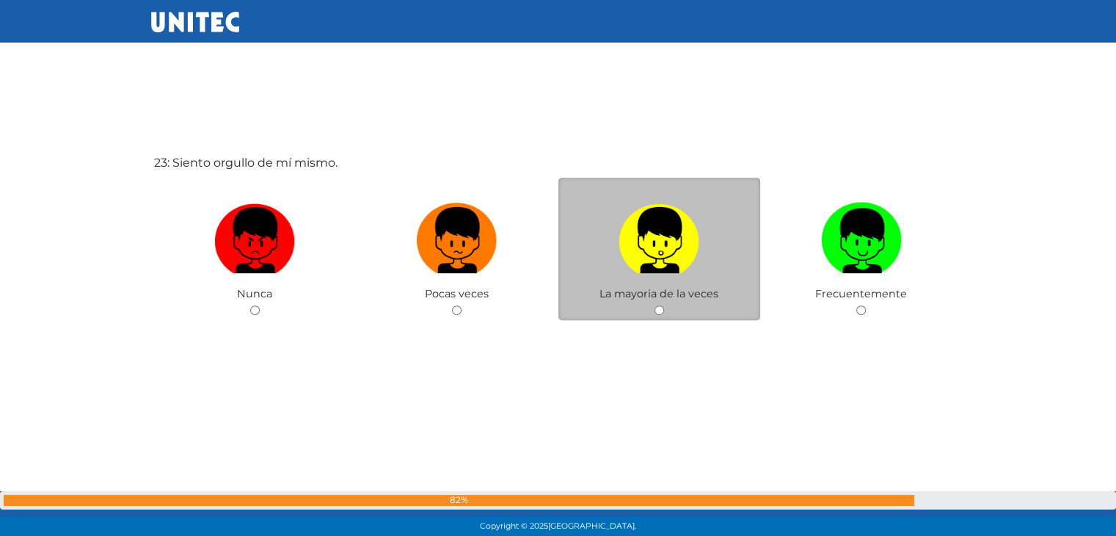
click at [655, 287] on span "La mayoria de la veces" at bounding box center [659, 293] width 119 height 13
click at [658, 305] on input "radio" at bounding box center [660, 310] width 10 height 10
radio input "true"
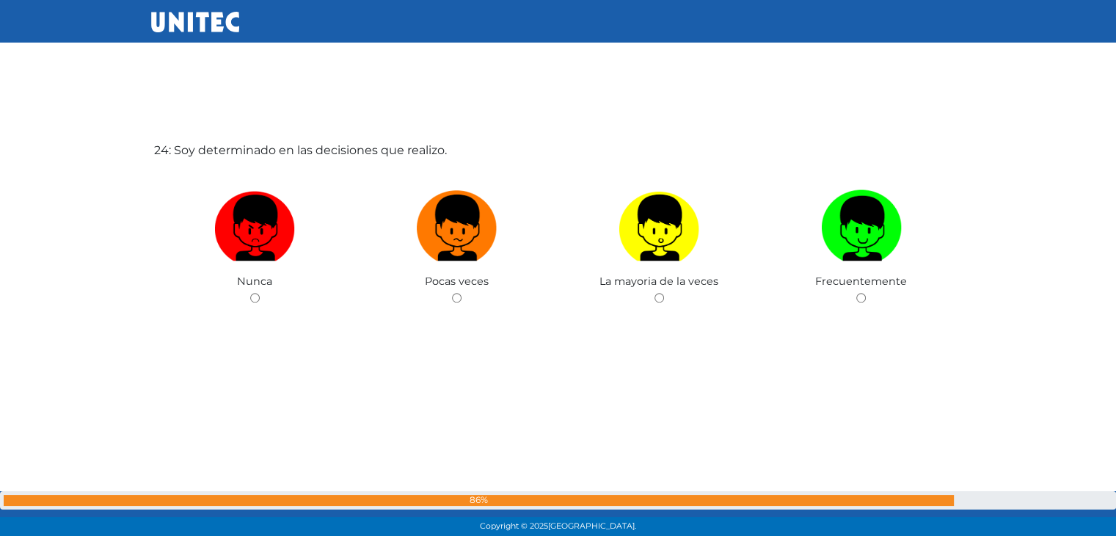
scroll to position [12389, 0]
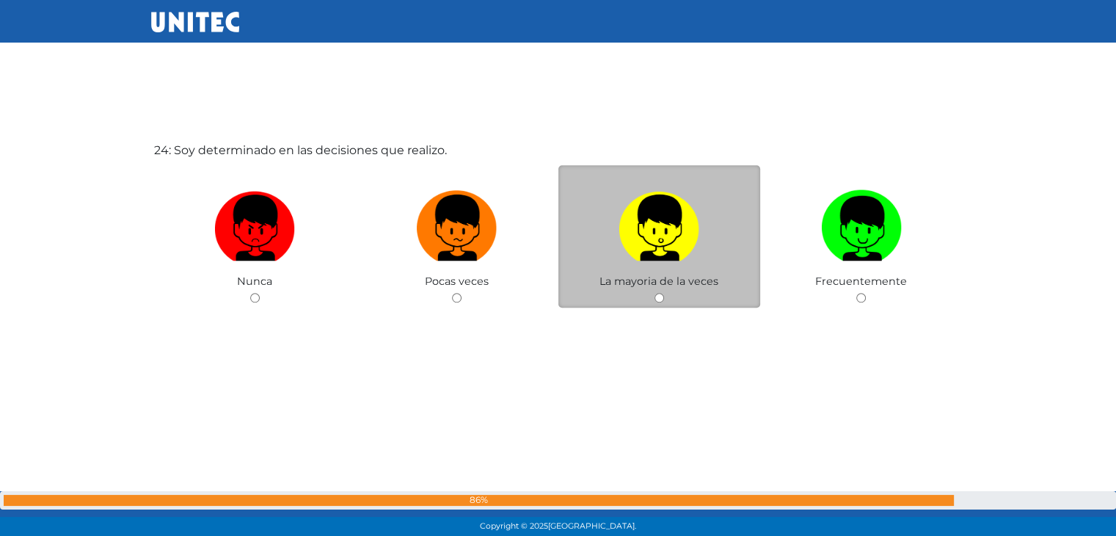
click at [658, 293] on input "radio" at bounding box center [660, 298] width 10 height 10
radio input "true"
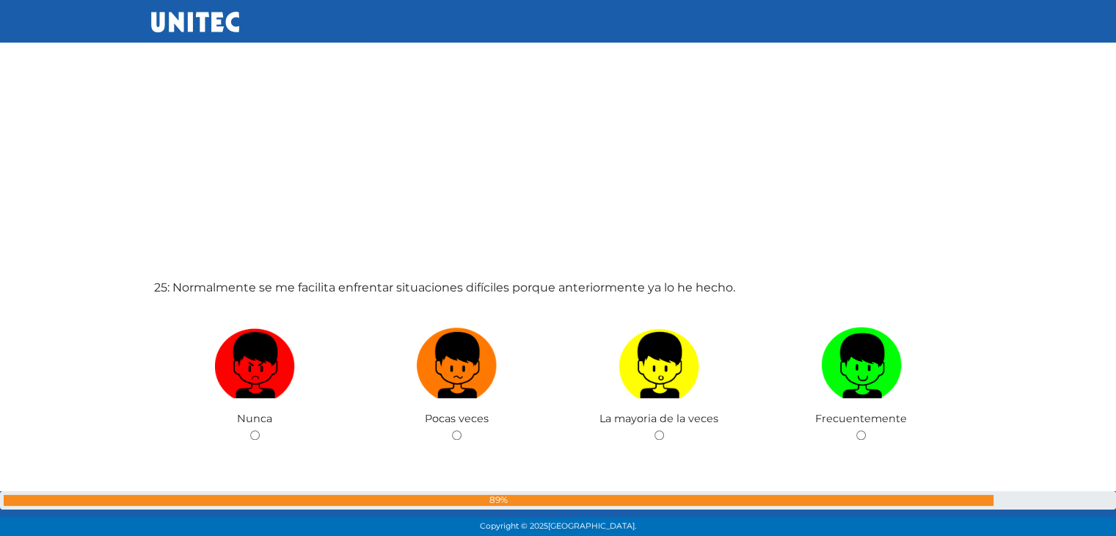
scroll to position [12792, 0]
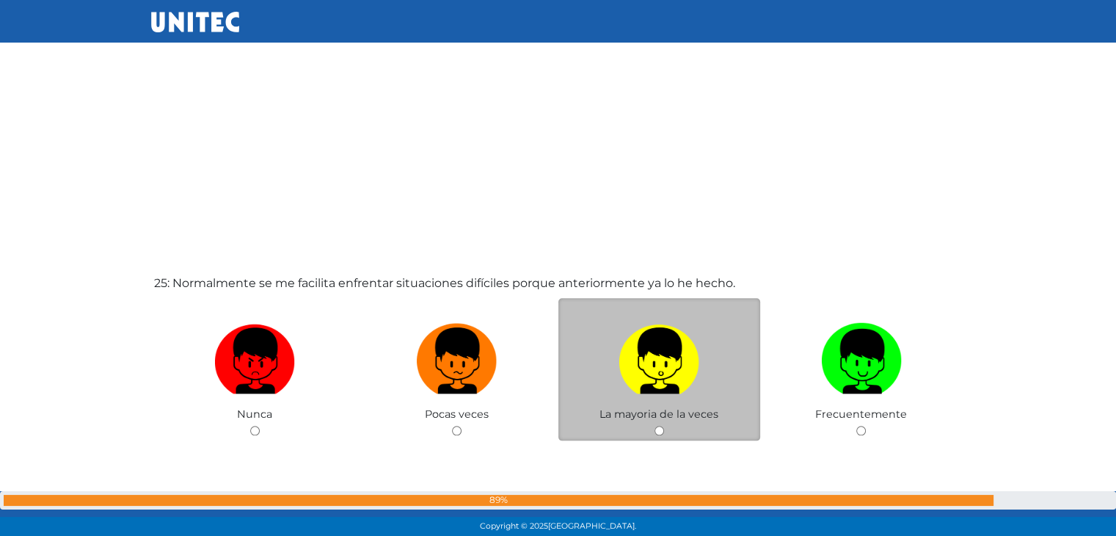
click at [661, 426] on input "radio" at bounding box center [660, 431] width 10 height 10
radio input "true"
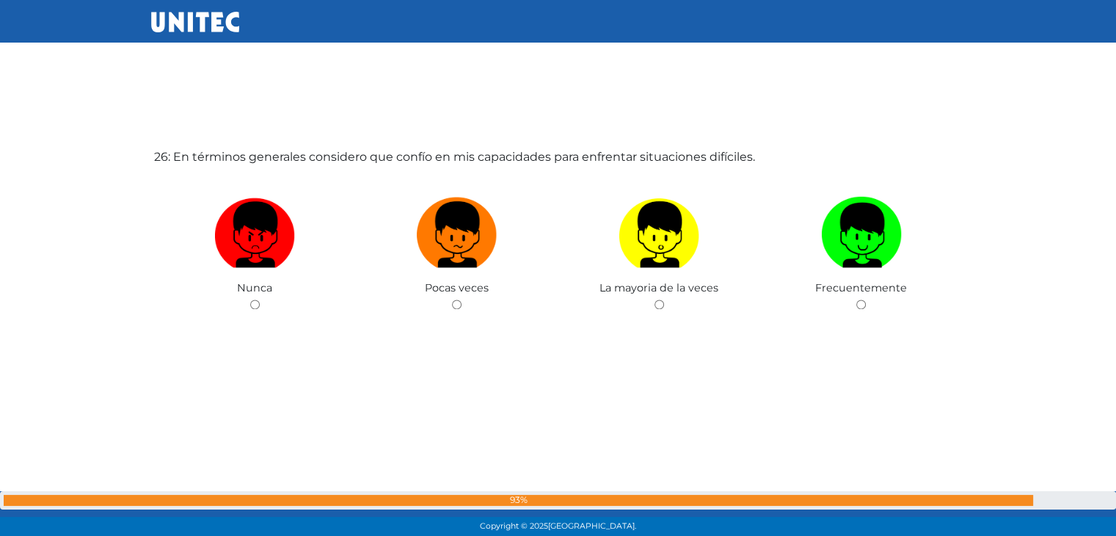
scroll to position [13461, 0]
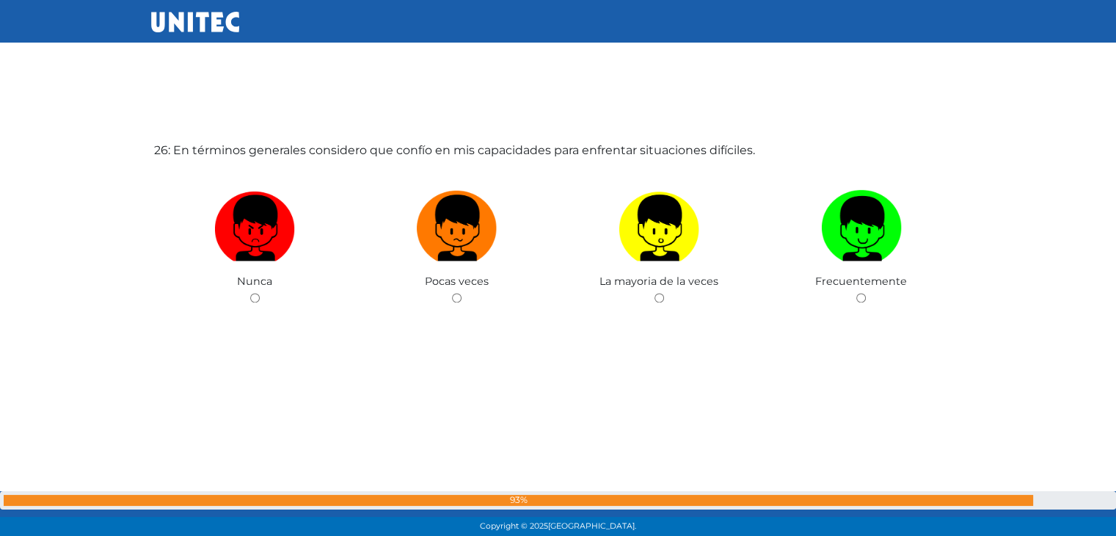
click at [875, 345] on div "26: En términos generales considero que confío en mis capacidades para enfrenta…" at bounding box center [558, 275] width 815 height 536
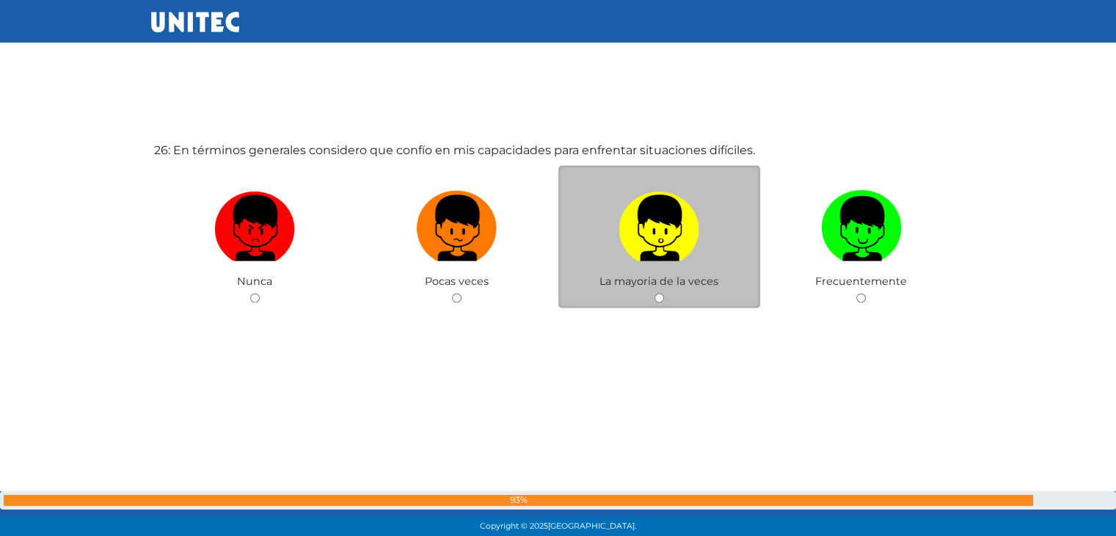
click at [658, 293] on input "radio" at bounding box center [660, 298] width 10 height 10
radio input "true"
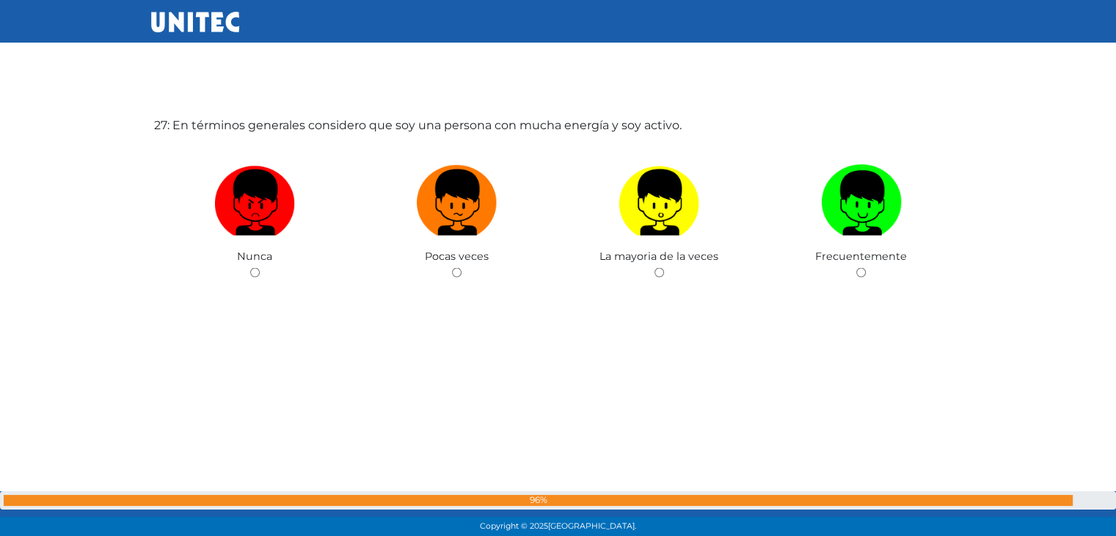
scroll to position [14025, 0]
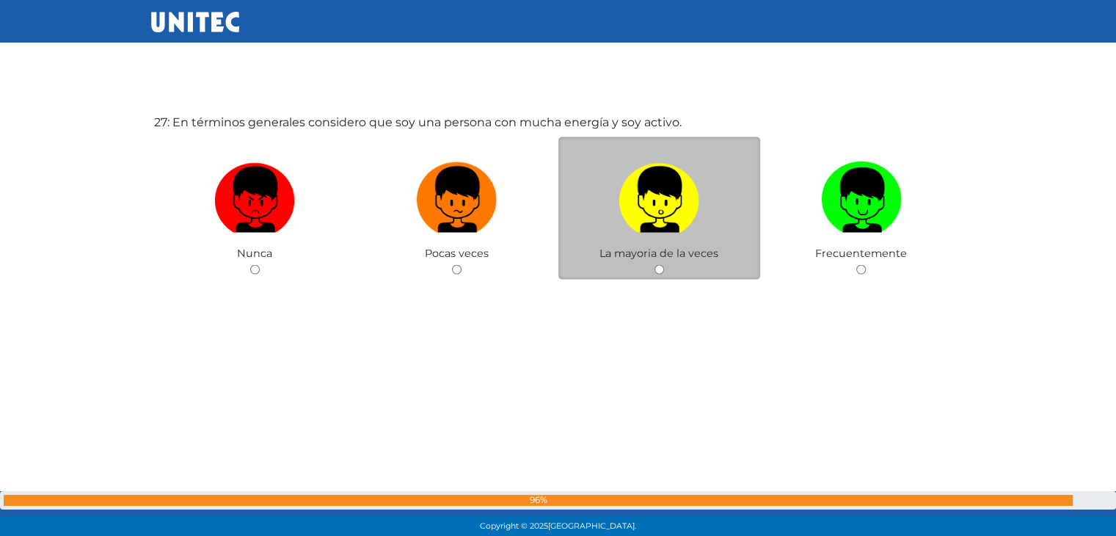
click at [647, 256] on div "La mayoria de la veces" at bounding box center [660, 208] width 203 height 143
click at [661, 265] on input "radio" at bounding box center [660, 270] width 10 height 10
radio input "true"
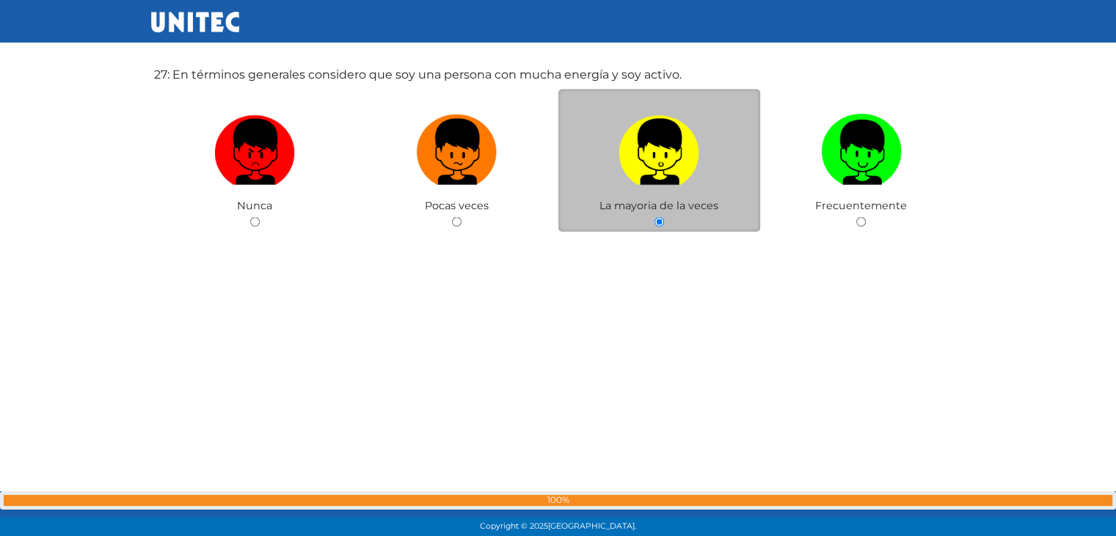
scroll to position [14082, 0]
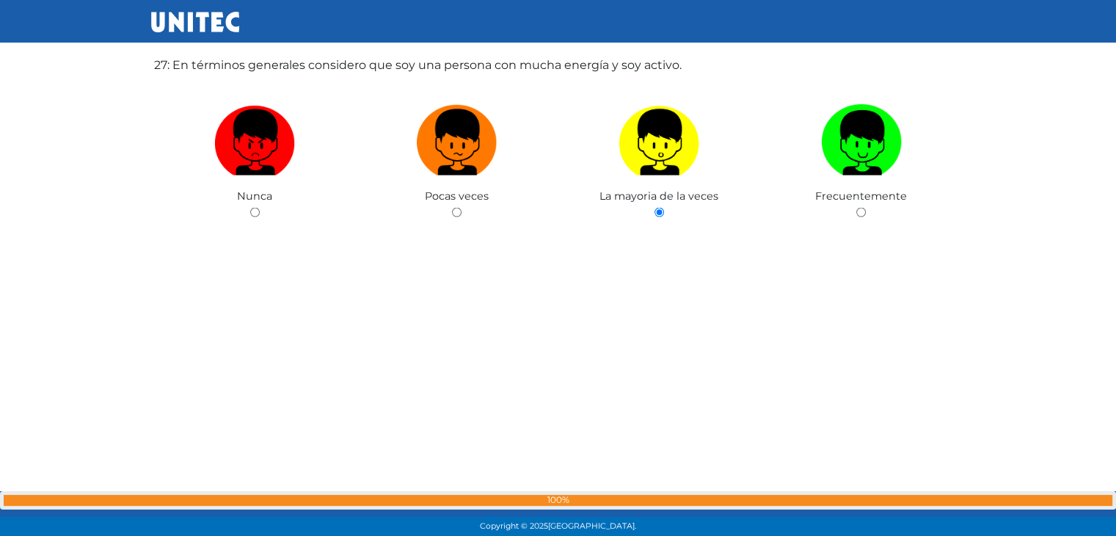
click at [846, 333] on div "27: En términos generales considero que soy una persona con mucha energía y soy…" at bounding box center [558, 190] width 815 height 536
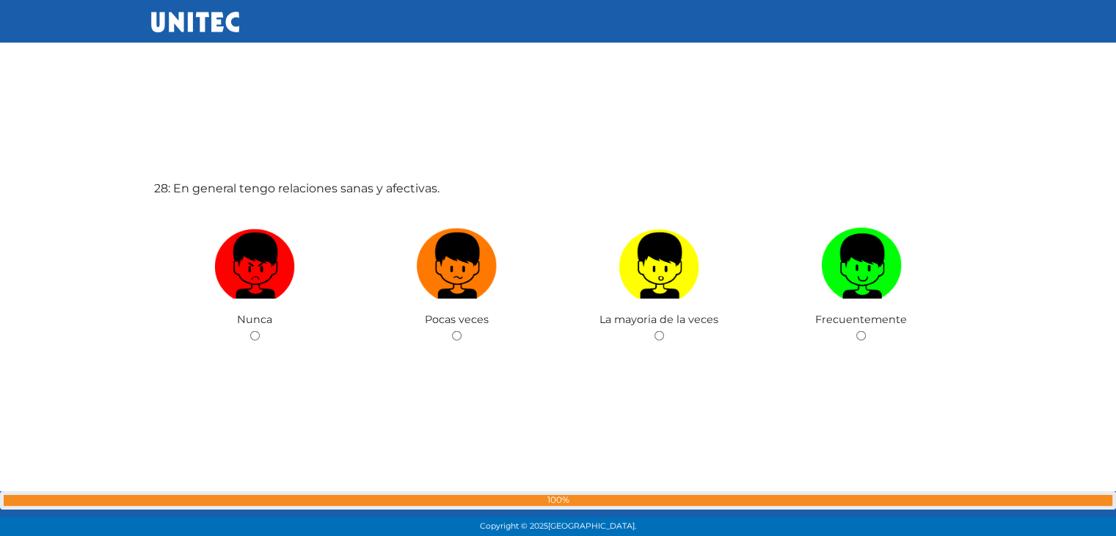
scroll to position [14499, 0]
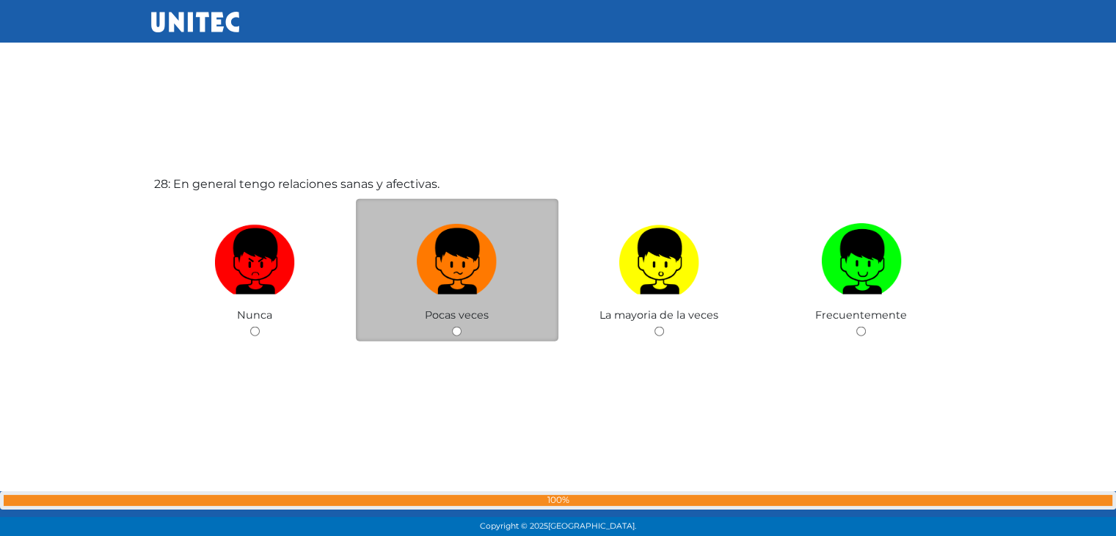
click at [456, 327] on input "radio" at bounding box center [457, 332] width 10 height 10
radio input "true"
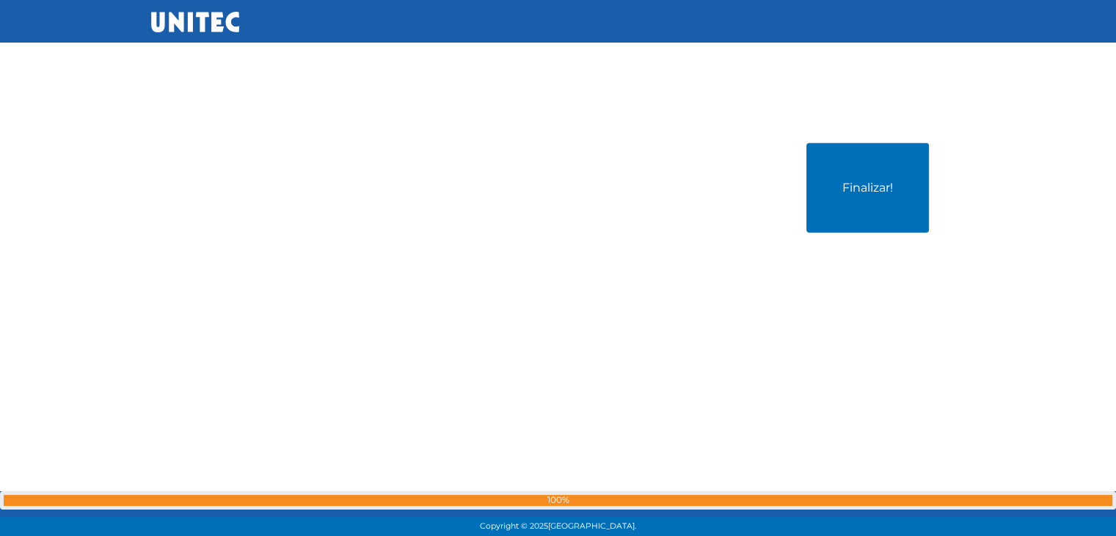
scroll to position [15067, 0]
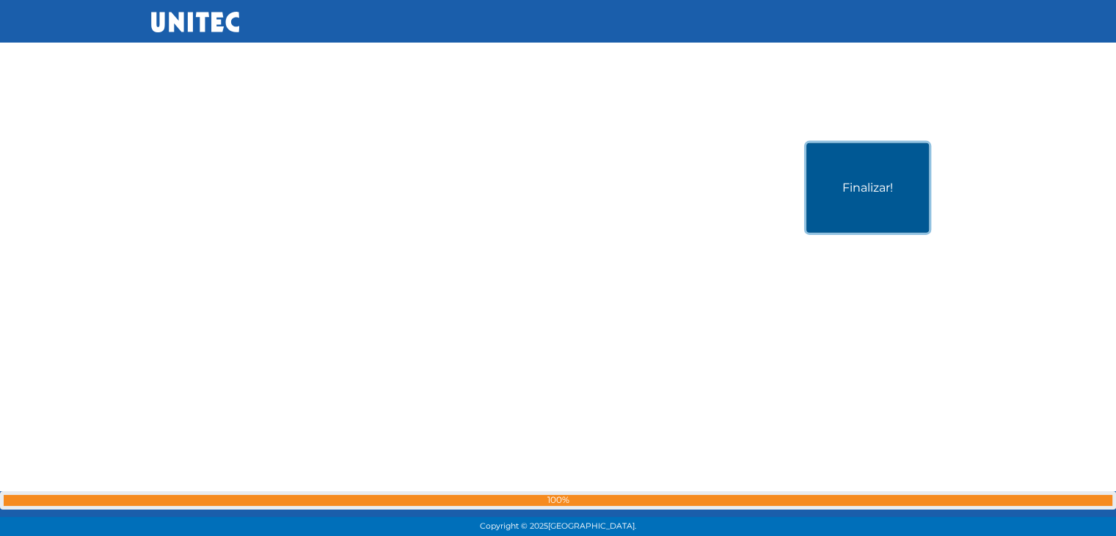
click at [828, 143] on button "Finalizar!" at bounding box center [868, 188] width 123 height 90
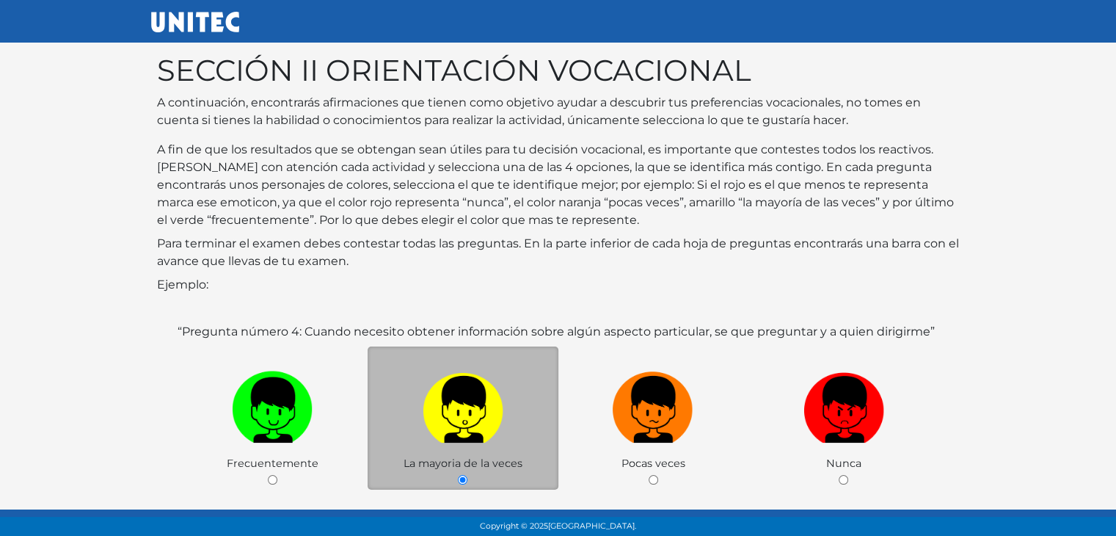
scroll to position [161, 0]
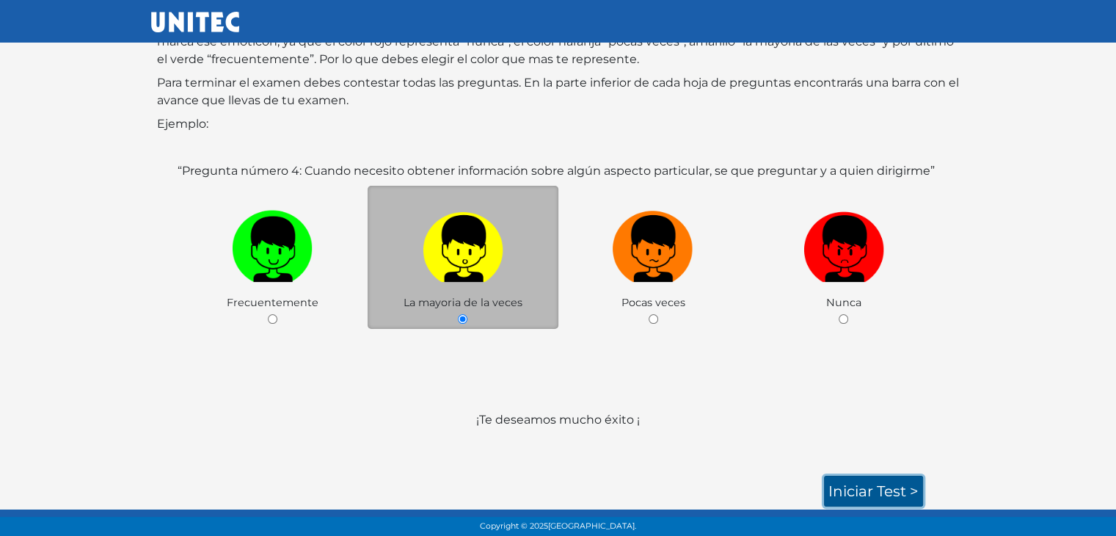
click at [853, 490] on link "Iniciar test >" at bounding box center [873, 491] width 99 height 31
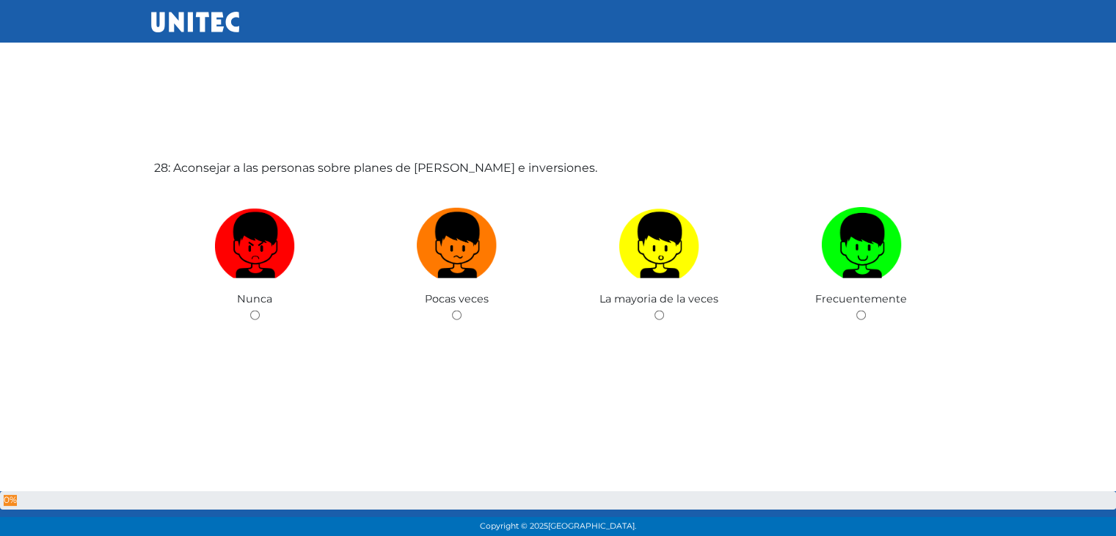
scroll to position [14926, 0]
